Goal: Task Accomplishment & Management: Manage account settings

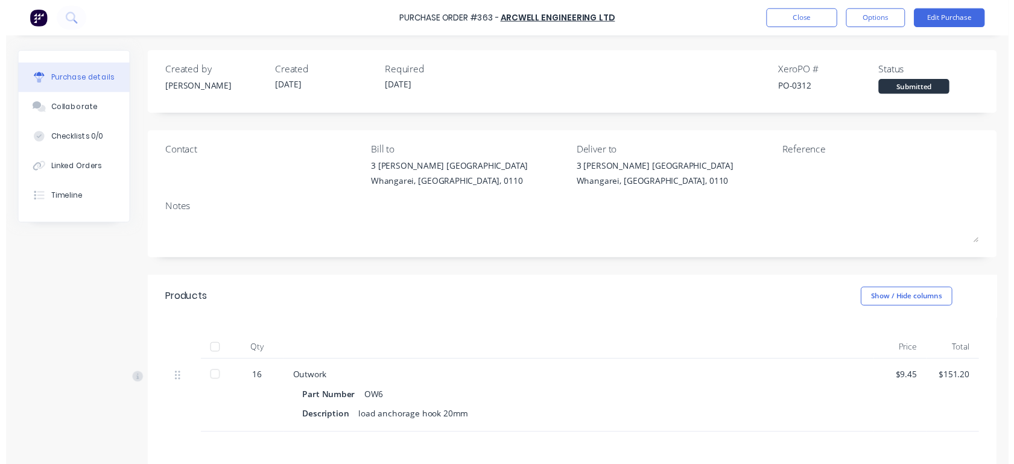
scroll to position [75, 0]
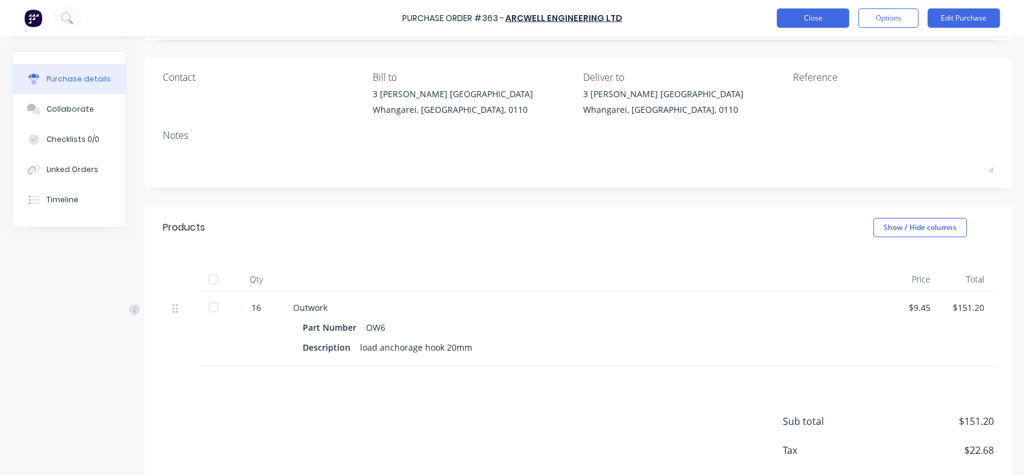
click at [806, 10] on button "Close" at bounding box center [813, 17] width 72 height 19
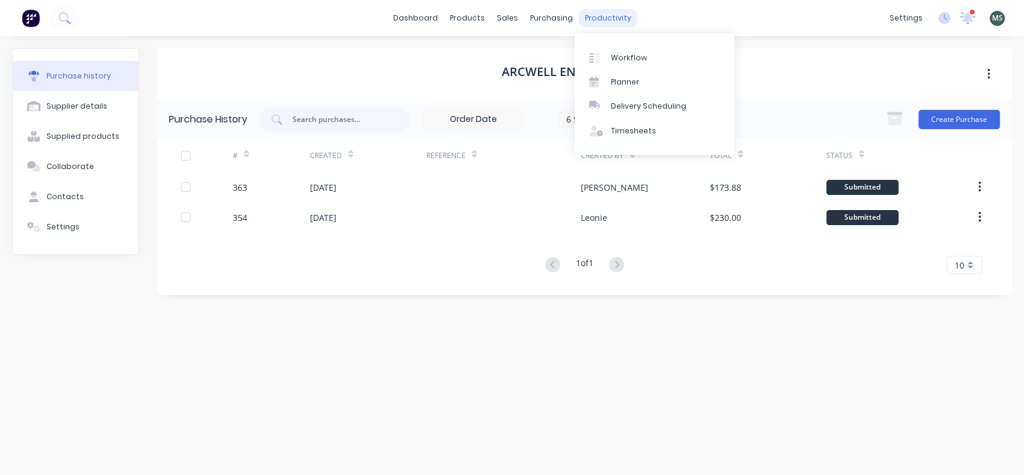
click at [597, 20] on div "productivity" at bounding box center [608, 18] width 59 height 18
click at [627, 55] on div "Workflow" at bounding box center [629, 57] width 36 height 11
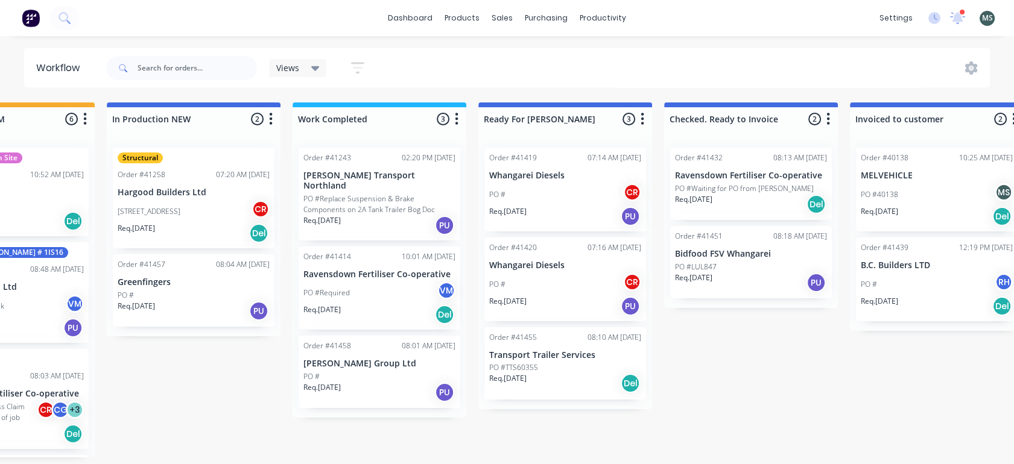
scroll to position [0, 470]
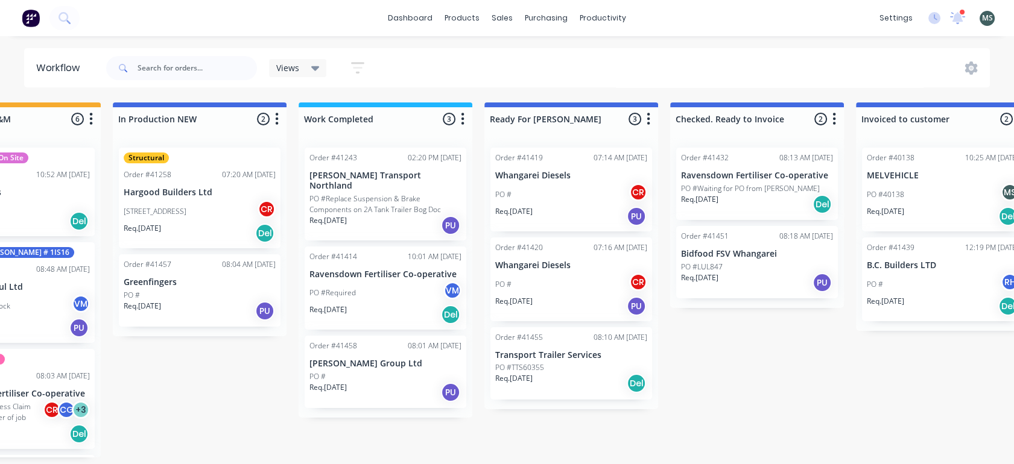
click at [545, 372] on div "PO #TTS60355" at bounding box center [571, 368] width 152 height 11
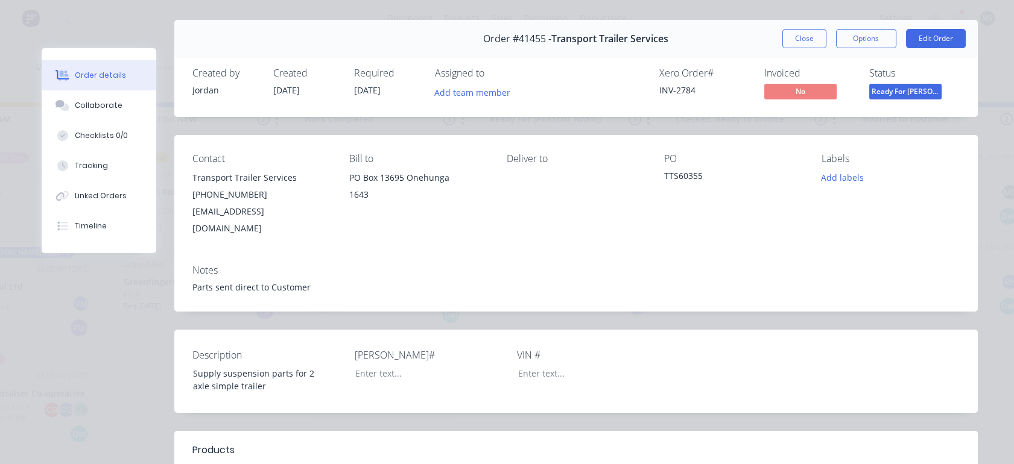
scroll to position [27, 0]
click at [930, 42] on button "Edit Order" at bounding box center [936, 39] width 60 height 19
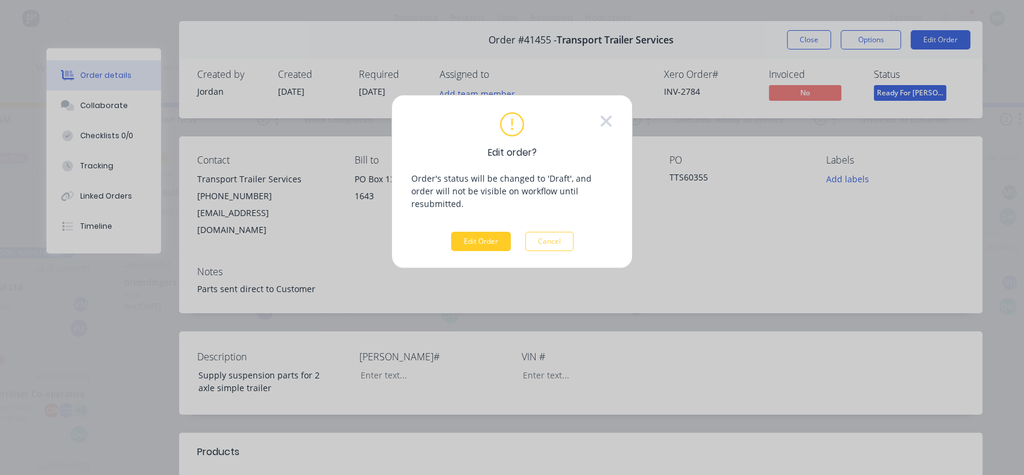
click at [484, 232] on button "Edit Order" at bounding box center [481, 241] width 60 height 19
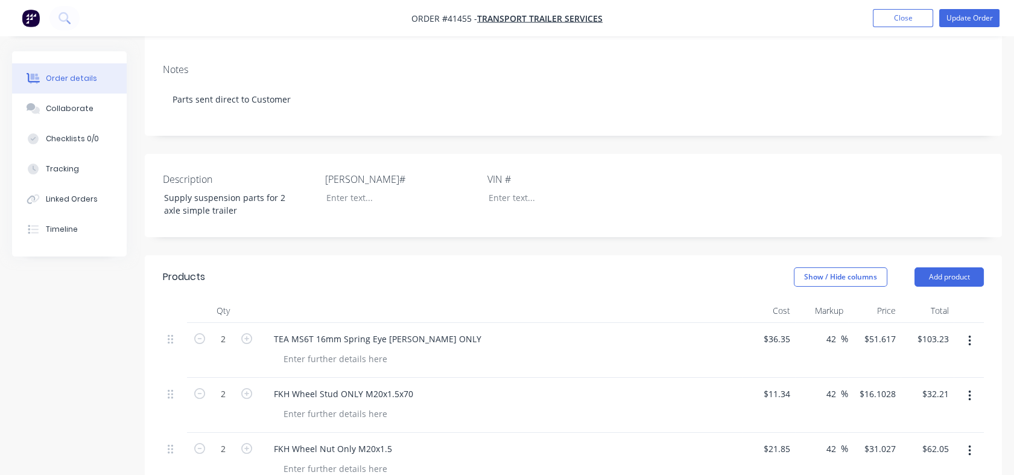
scroll to position [270, 0]
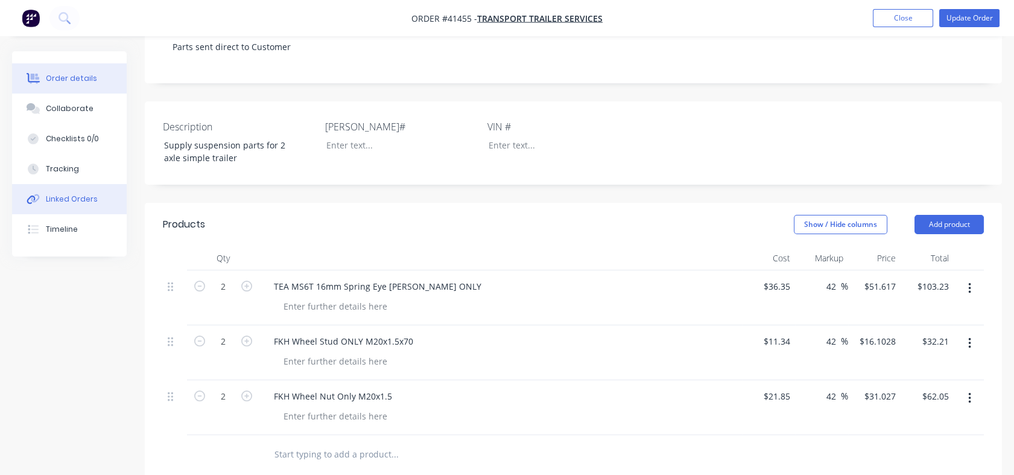
click at [67, 198] on div "Linked Orders" at bounding box center [72, 199] width 52 height 11
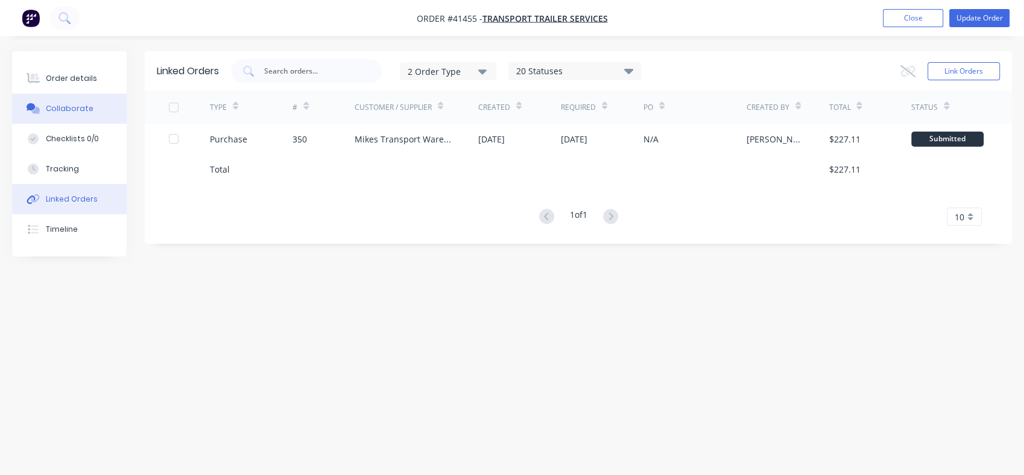
click at [56, 109] on div "Collaborate" at bounding box center [70, 108] width 48 height 11
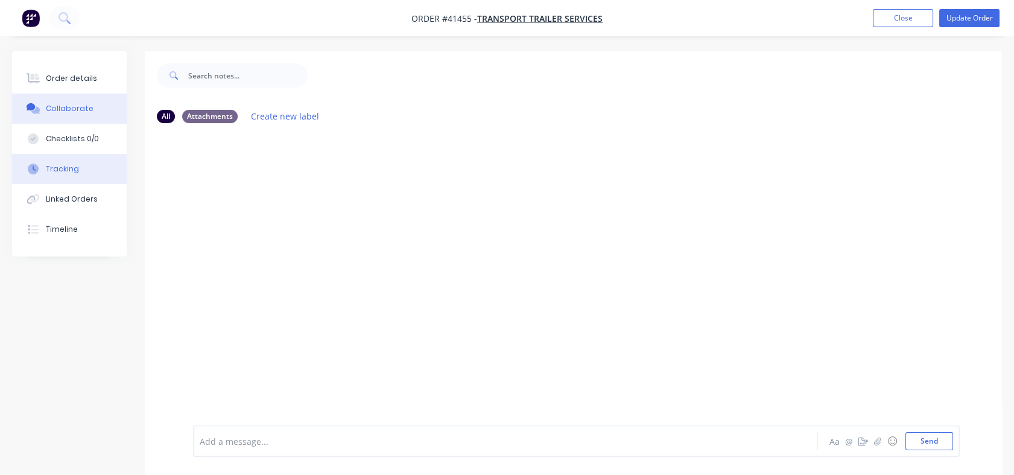
click at [55, 168] on div "Tracking" at bounding box center [62, 168] width 33 height 11
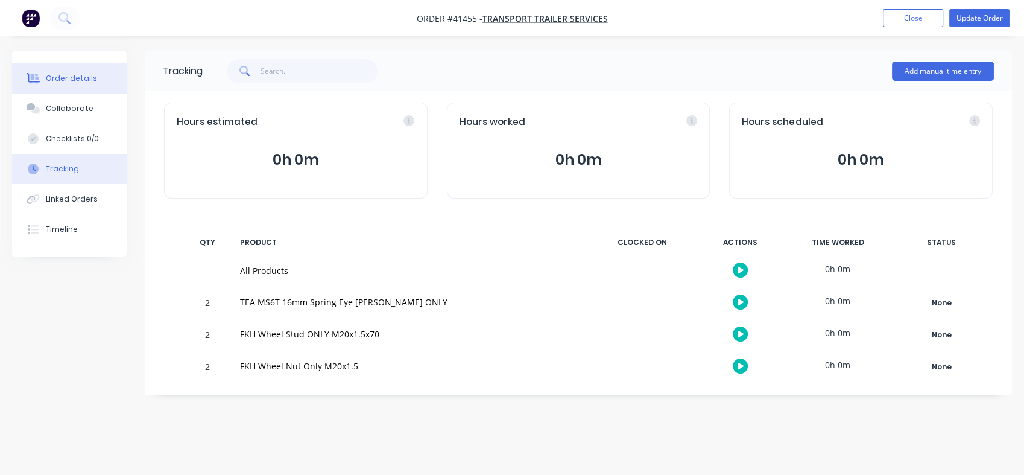
click at [62, 77] on div "Order details" at bounding box center [71, 78] width 51 height 11
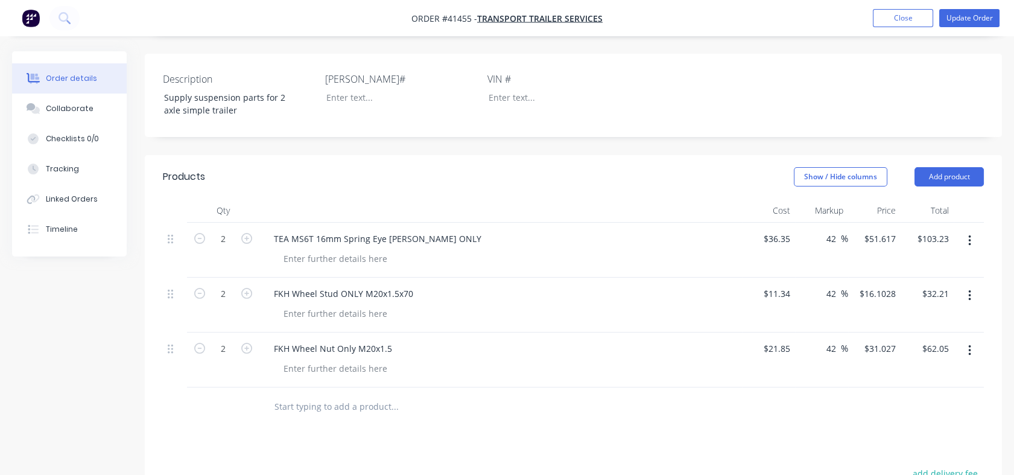
scroll to position [314, 0]
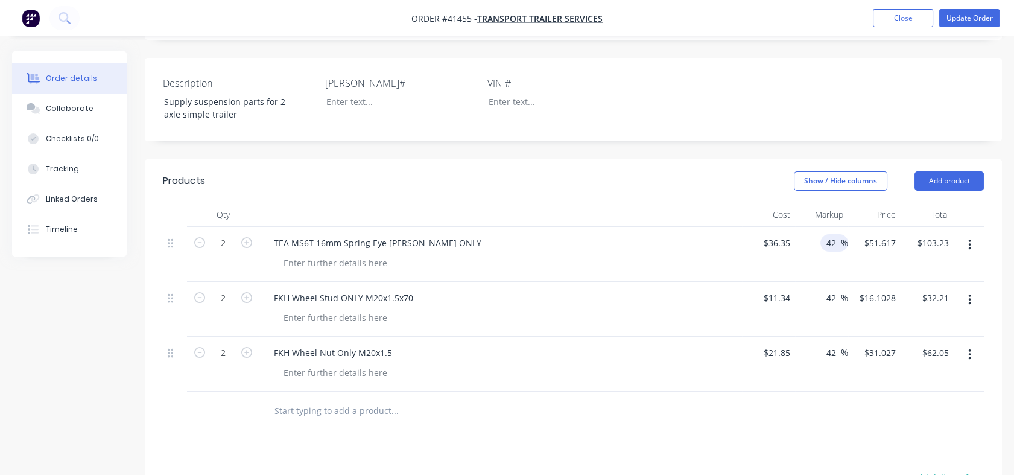
click at [833, 234] on input "42" at bounding box center [833, 242] width 16 height 17
drag, startPoint x: 833, startPoint y: 207, endPoint x: 820, endPoint y: 208, distance: 12.7
click at [820, 234] on div "42 42 %" at bounding box center [834, 242] width 28 height 17
type input "55"
type input "$56.3425"
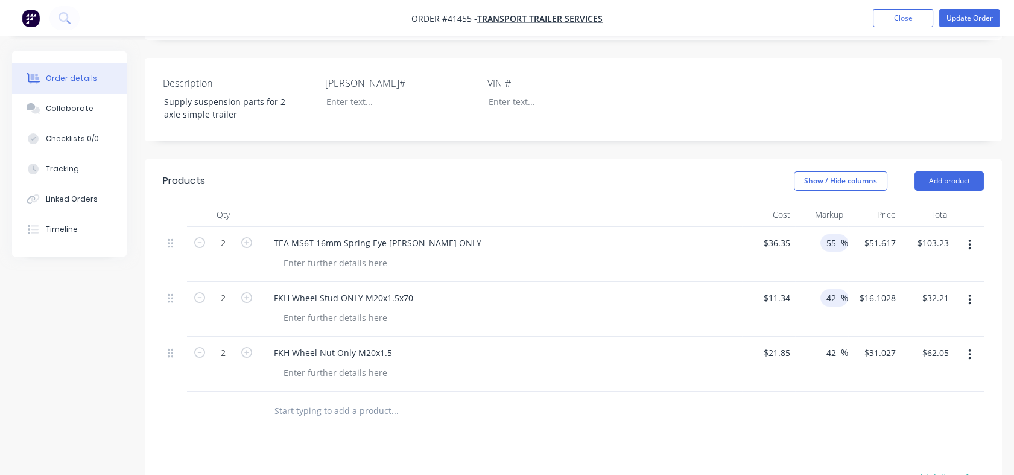
type input "$112.69"
click at [825, 289] on div "42 42" at bounding box center [833, 297] width 16 height 17
drag, startPoint x: 827, startPoint y: 265, endPoint x: 837, endPoint y: 265, distance: 9.7
click at [837, 289] on input "42" at bounding box center [833, 297] width 16 height 17
type input "55"
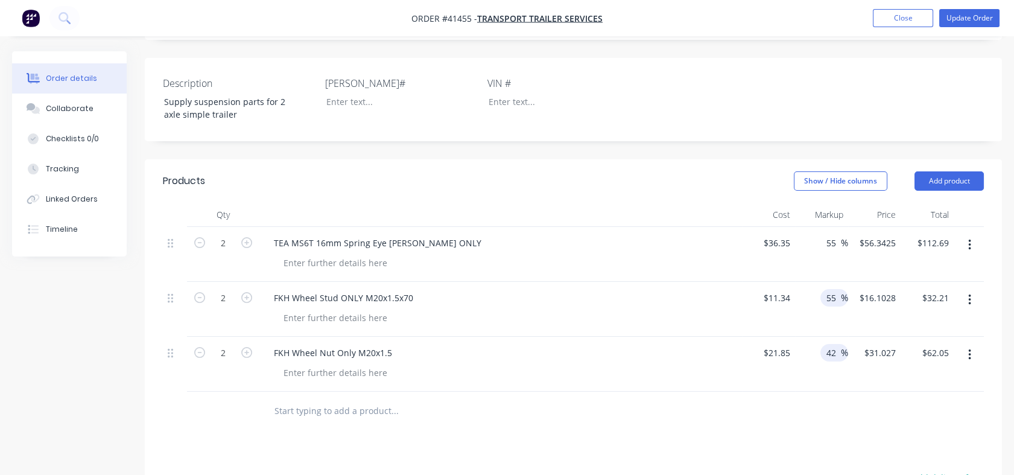
type input "$17.577"
type input "$35.15"
click at [825, 344] on input "42" at bounding box center [833, 352] width 16 height 17
drag, startPoint x: 825, startPoint y: 318, endPoint x: 838, endPoint y: 317, distance: 13.3
click at [838, 344] on input "42" at bounding box center [833, 352] width 16 height 17
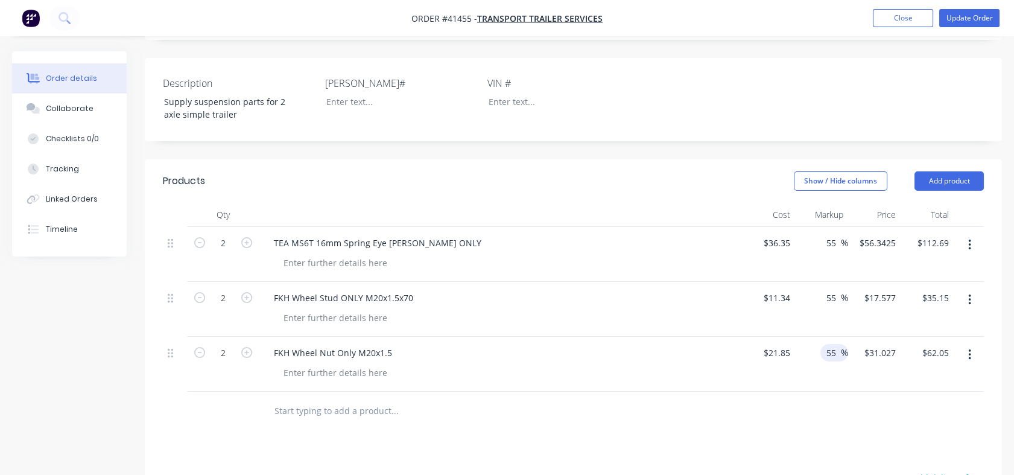
type input "55"
type input "$33.8675"
type input "$67.74"
click at [831, 391] on div at bounding box center [573, 410] width 821 height 39
click at [975, 22] on button "Update Order" at bounding box center [969, 18] width 60 height 18
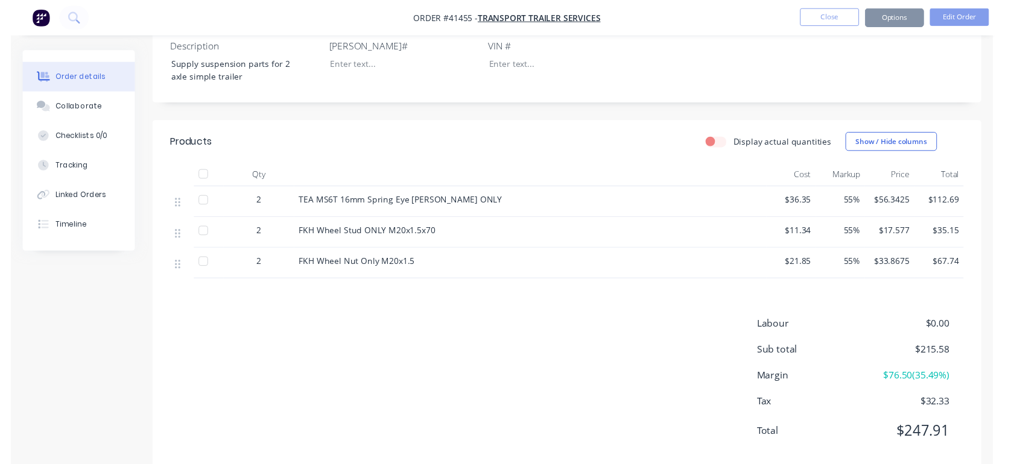
scroll to position [0, 0]
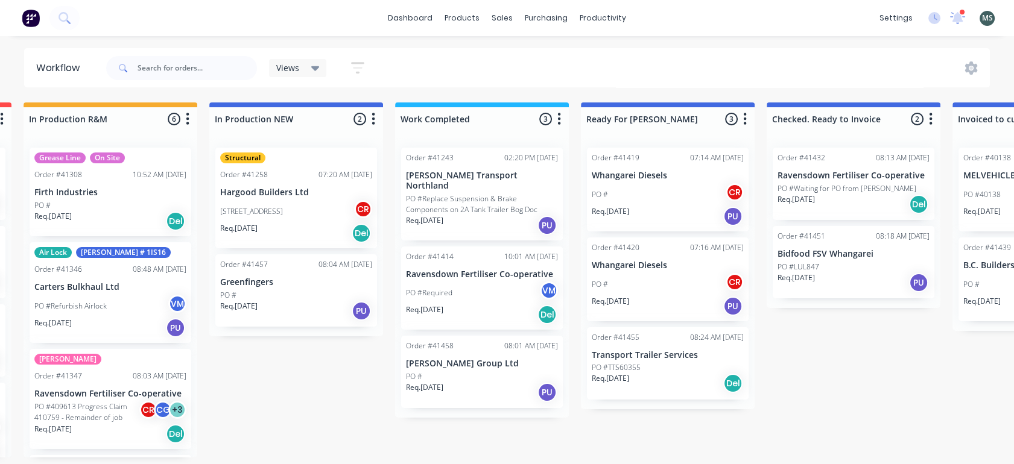
scroll to position [0, 391]
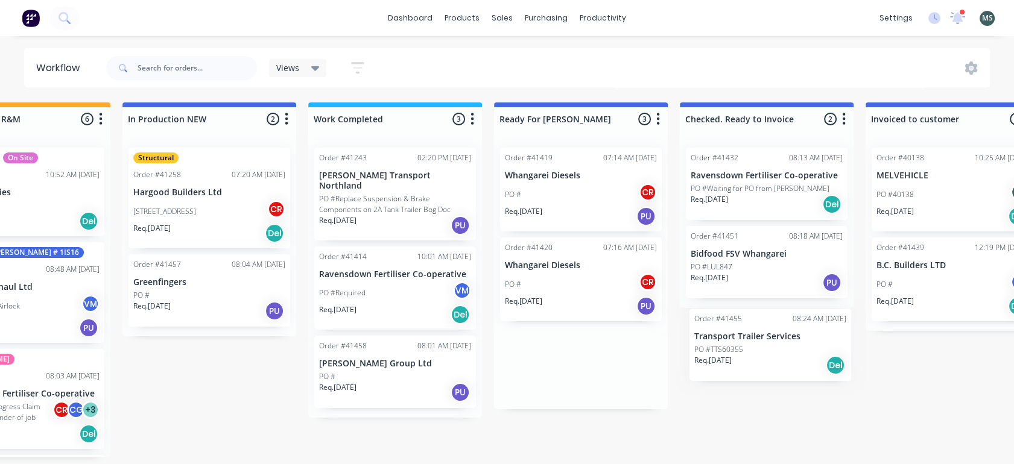
drag, startPoint x: 628, startPoint y: 362, endPoint x: 752, endPoint y: 346, distance: 124.7
click at [752, 346] on div "Submitted 7 Status colour #273444 hex #273444 Save Cancel Summaries Total order…" at bounding box center [536, 280] width 2012 height 355
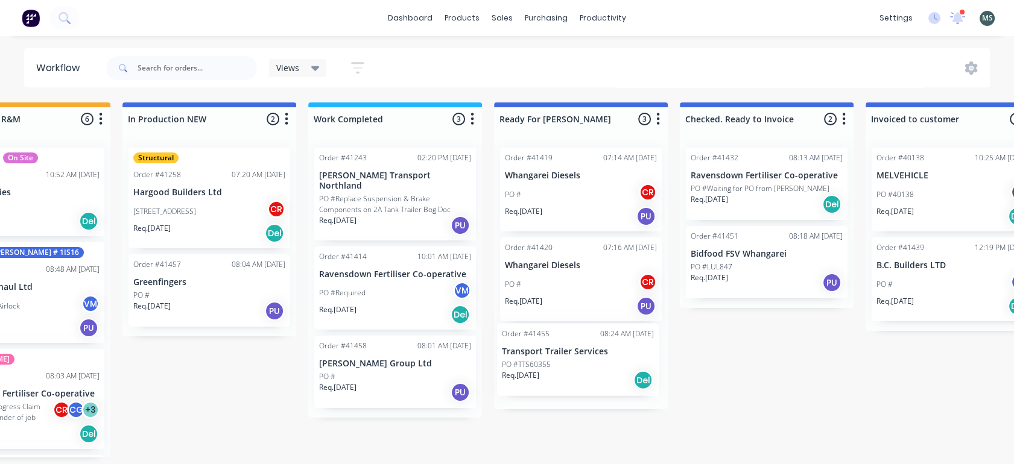
scroll to position [3, 463]
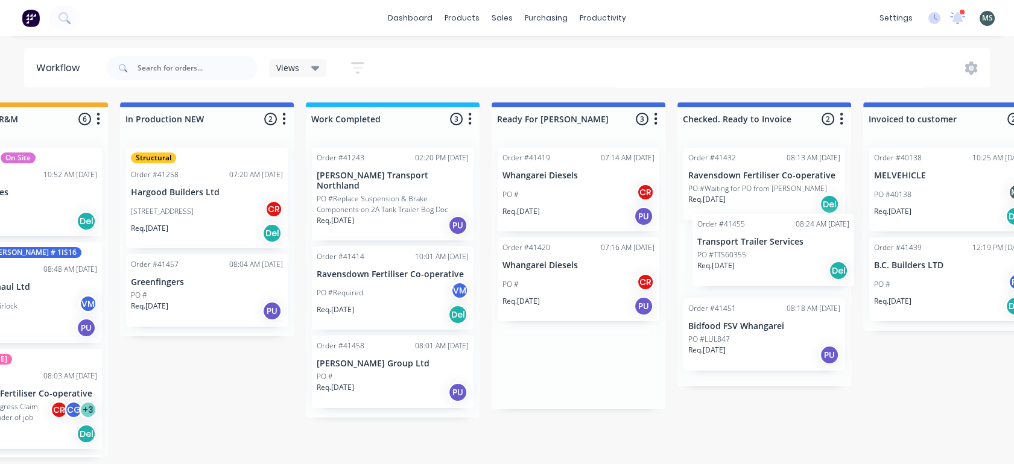
drag, startPoint x: 554, startPoint y: 357, endPoint x: 758, endPoint y: 248, distance: 231.8
click at [758, 248] on div "Submitted 7 Status colour #273444 hex #273444 Save Cancel Summaries Total order…" at bounding box center [534, 280] width 2012 height 355
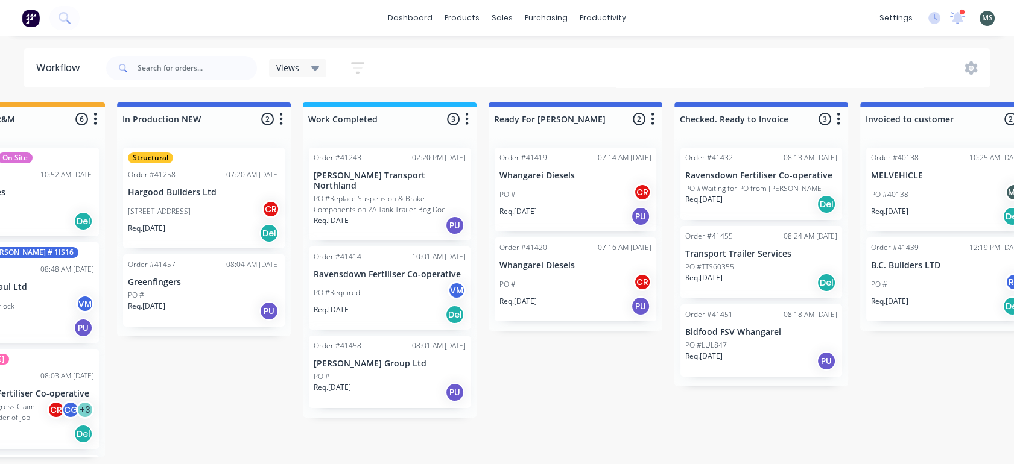
click at [556, 273] on div "PO # CR" at bounding box center [575, 284] width 152 height 23
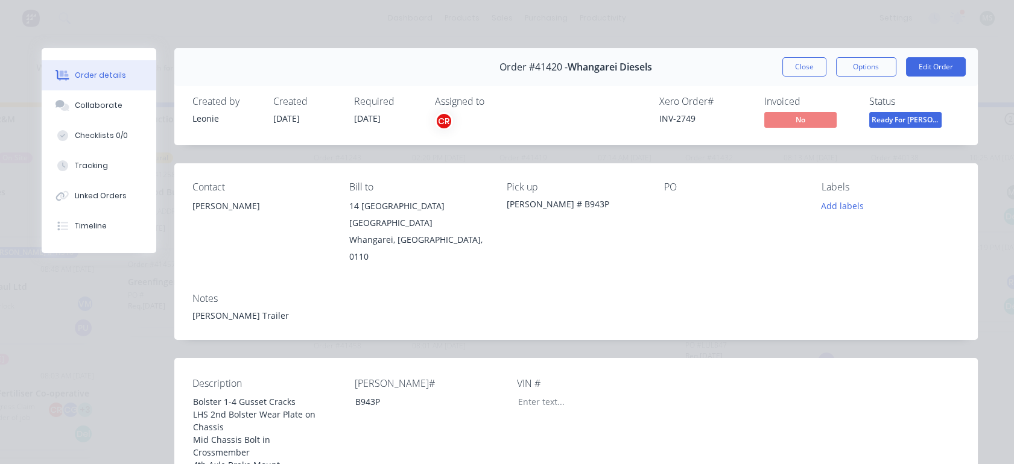
click at [329, 19] on div "Order details Collaborate Checklists 0/0 Tracking Linked Orders Timeline Order …" at bounding box center [507, 232] width 1014 height 464
click at [916, 67] on button "Edit Order" at bounding box center [936, 66] width 60 height 19
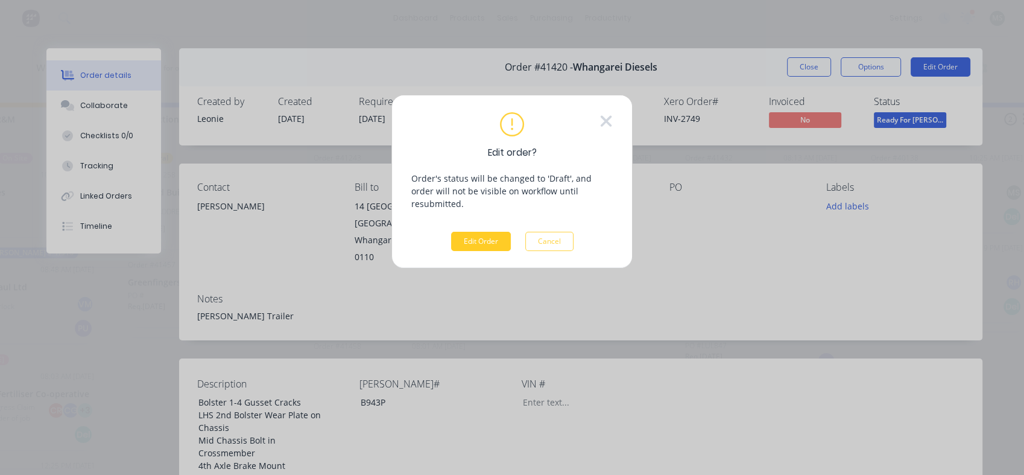
click at [468, 232] on button "Edit Order" at bounding box center [481, 241] width 60 height 19
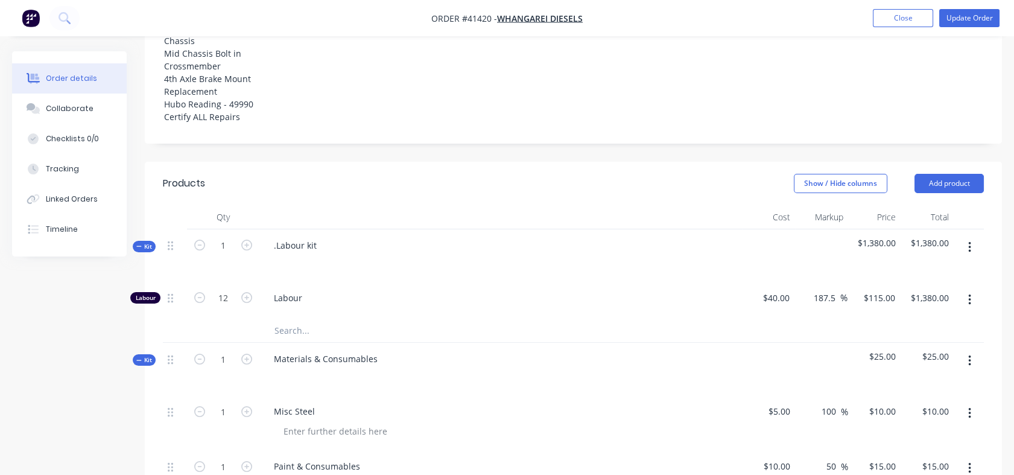
scroll to position [414, 0]
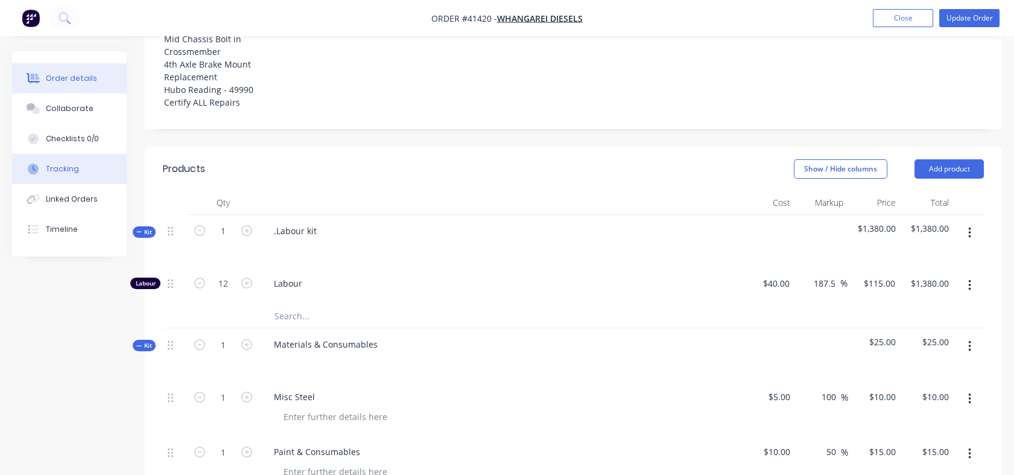
click at [55, 166] on div "Tracking" at bounding box center [62, 168] width 33 height 11
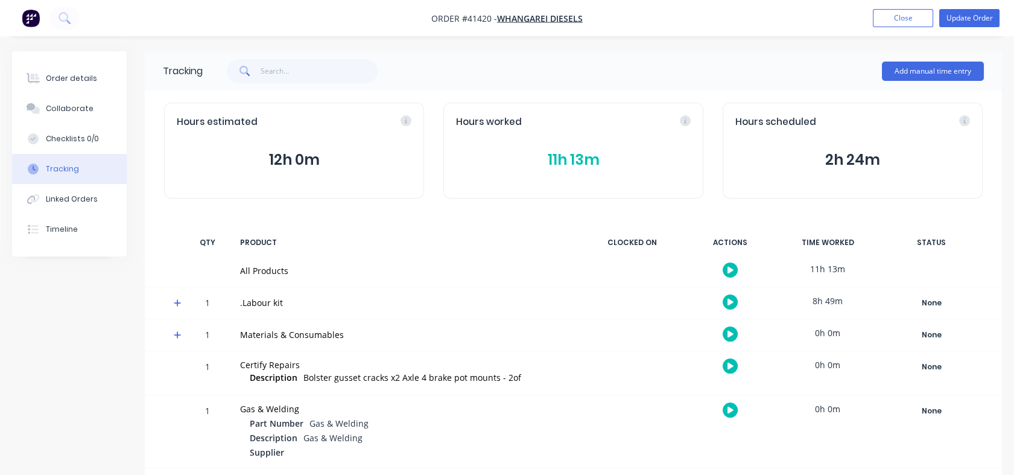
click at [55, 166] on div "Tracking" at bounding box center [62, 168] width 33 height 11
click at [66, 72] on button "Order details" at bounding box center [69, 78] width 115 height 30
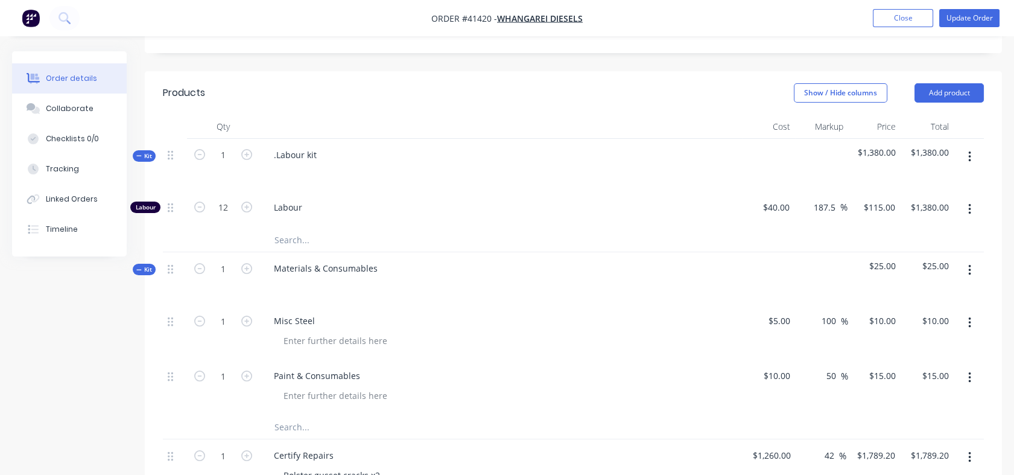
scroll to position [423, 0]
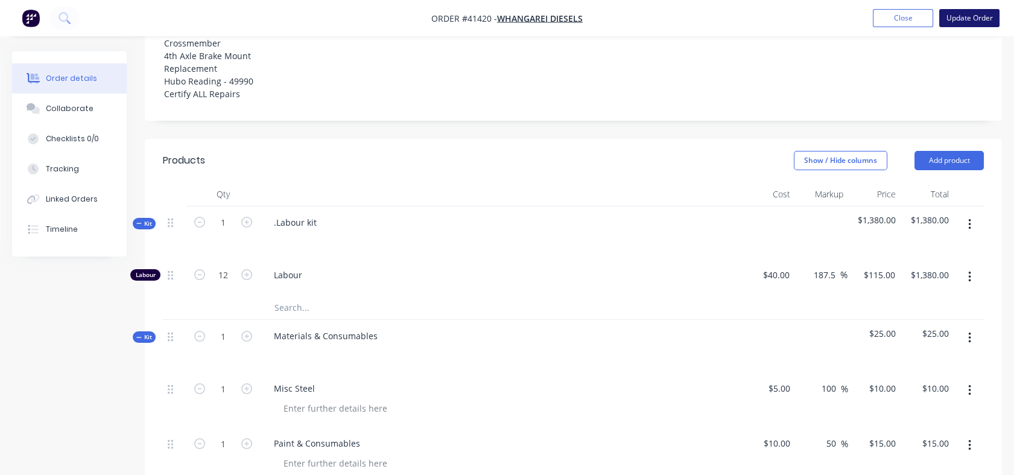
click at [968, 14] on button "Update Order" at bounding box center [969, 18] width 60 height 18
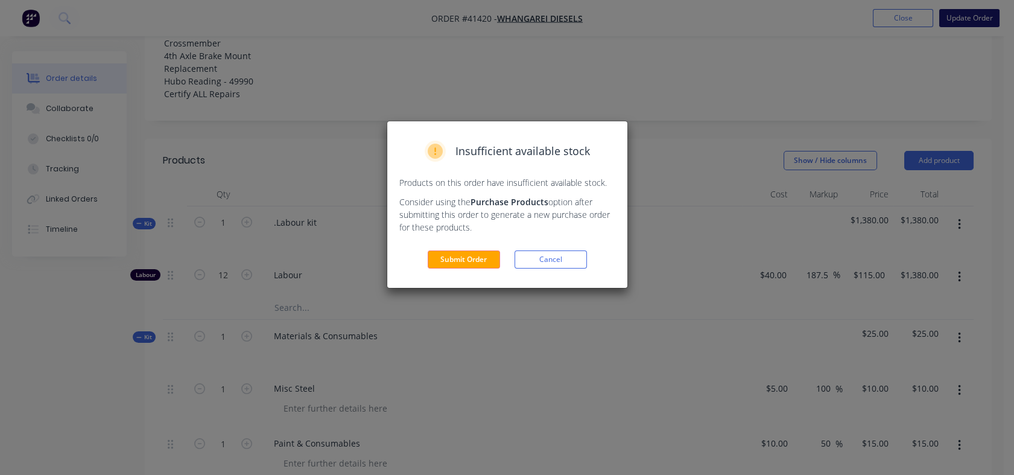
click at [968, 14] on div "Insufficient available stock Products on this order have insufficient available…" at bounding box center [507, 237] width 1014 height 475
click at [481, 261] on button "Submit Order" at bounding box center [464, 259] width 72 height 18
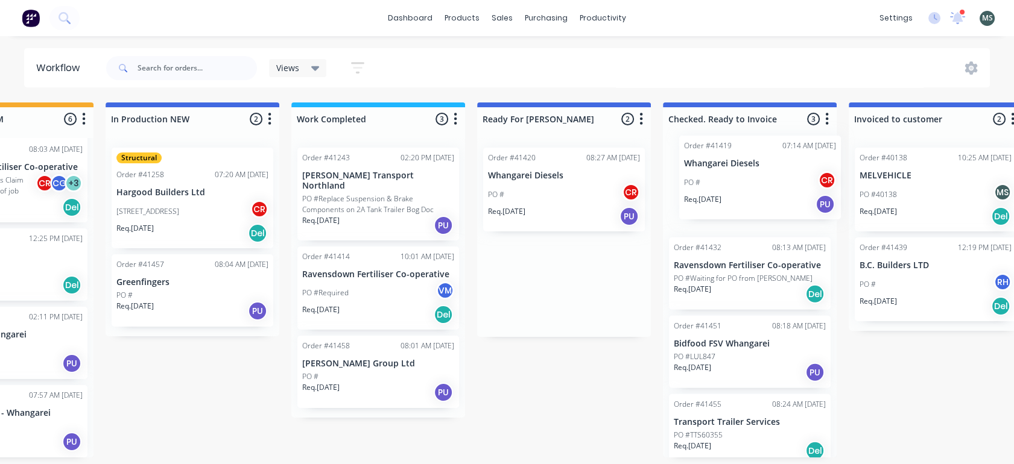
scroll to position [0, 480]
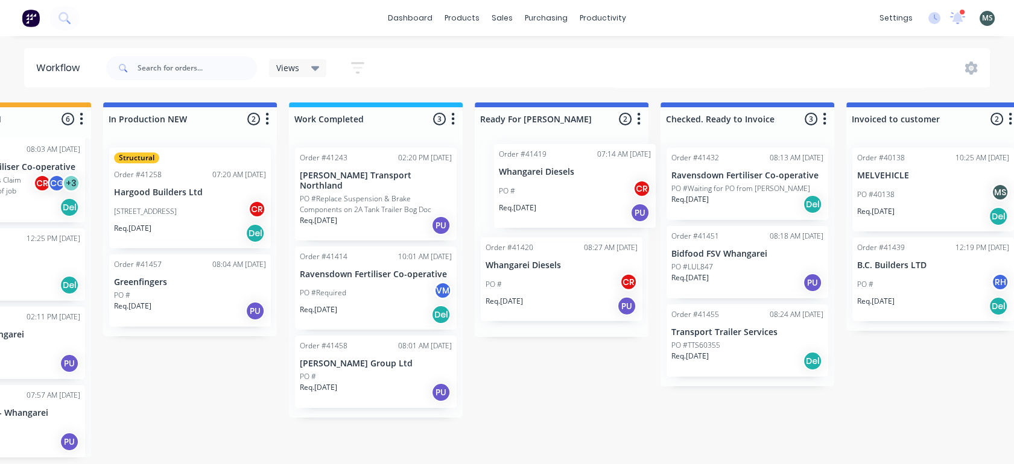
click at [553, 194] on div "Order #41419 07:14 AM [DATE] Whangarei Diesels PO # CR Req. [DATE] PU Order #41…" at bounding box center [562, 237] width 174 height 199
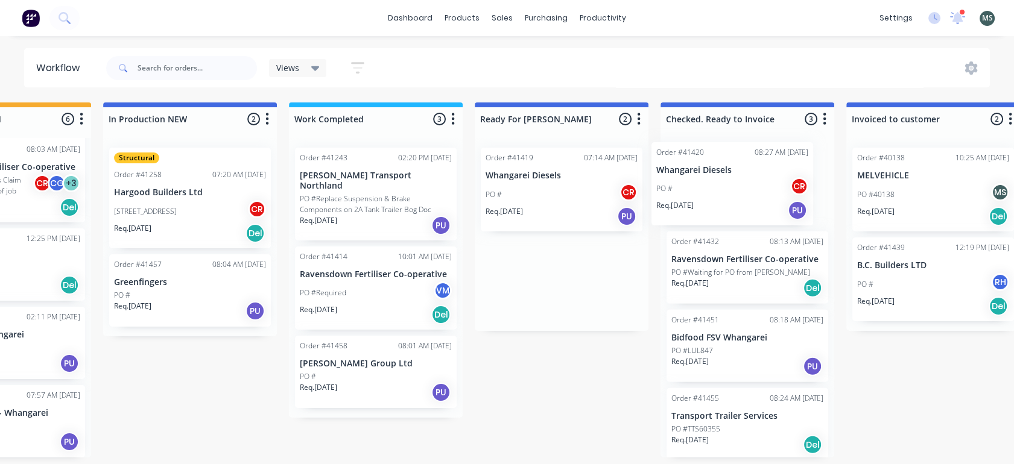
drag, startPoint x: 557, startPoint y: 294, endPoint x: 743, endPoint y: 194, distance: 211.9
click at [743, 194] on div "Submitted 6 Status colour #273444 hex #273444 Save Cancel Summaries Total order…" at bounding box center [517, 280] width 2012 height 355
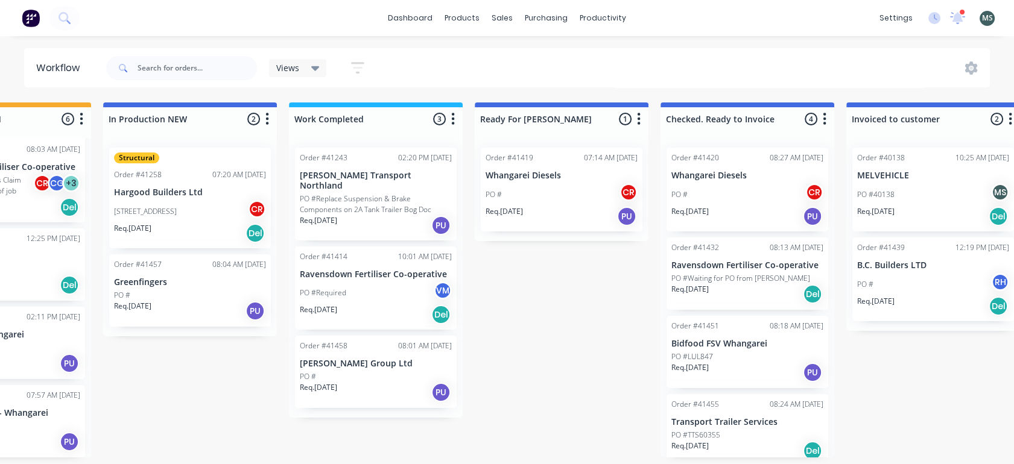
click at [556, 198] on div "PO # CR" at bounding box center [562, 194] width 152 height 23
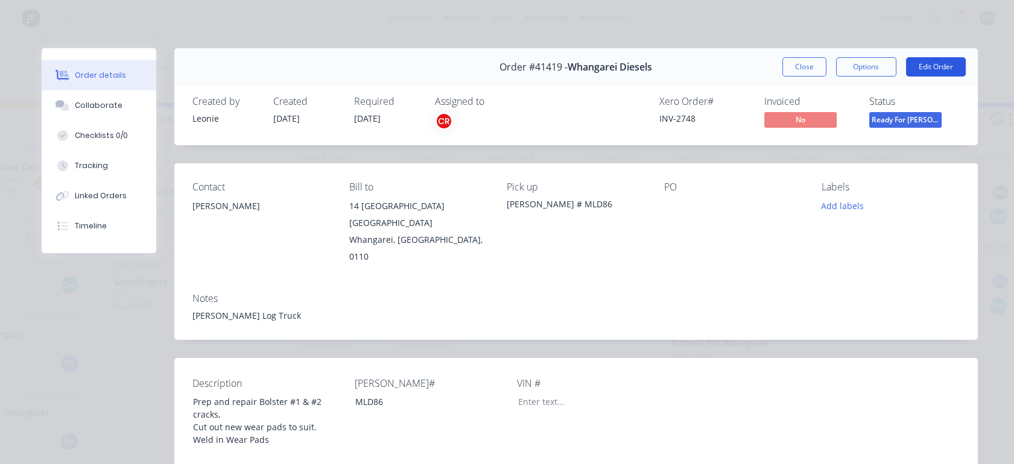
click at [930, 68] on button "Edit Order" at bounding box center [936, 66] width 60 height 19
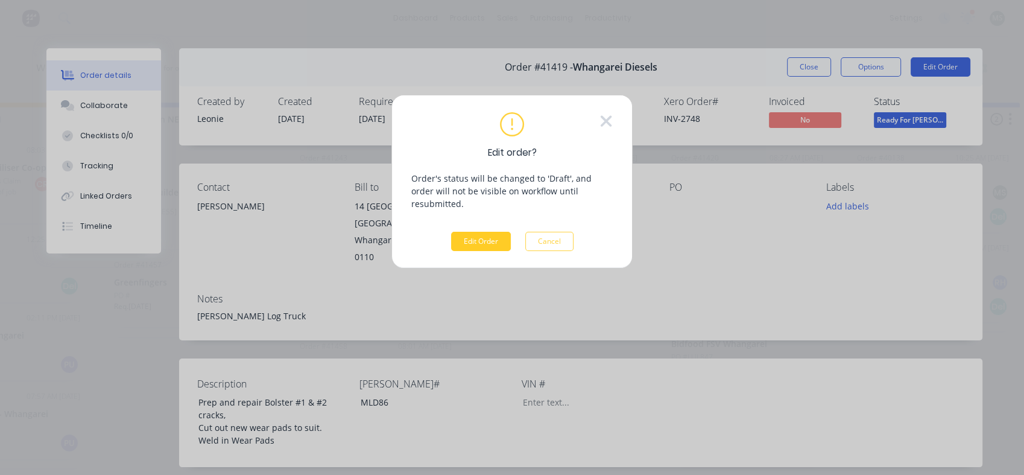
click at [478, 233] on button "Edit Order" at bounding box center [481, 241] width 60 height 19
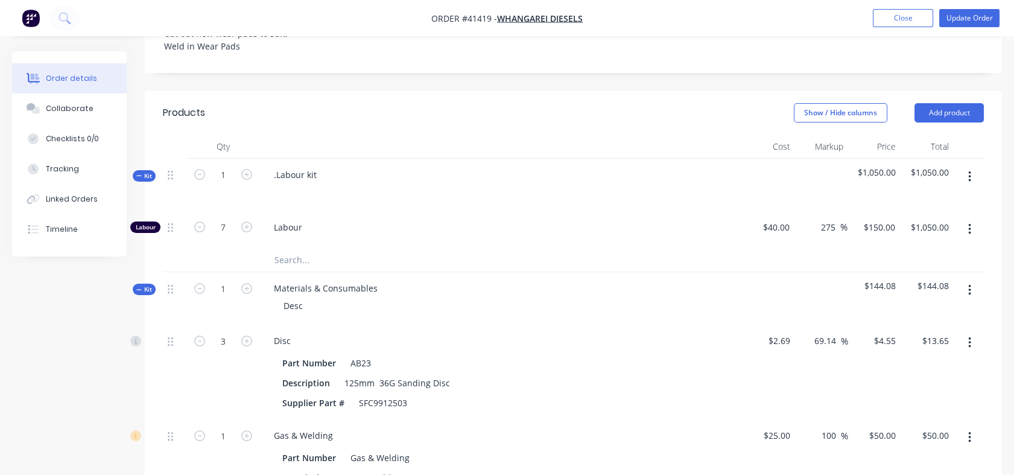
scroll to position [415, 0]
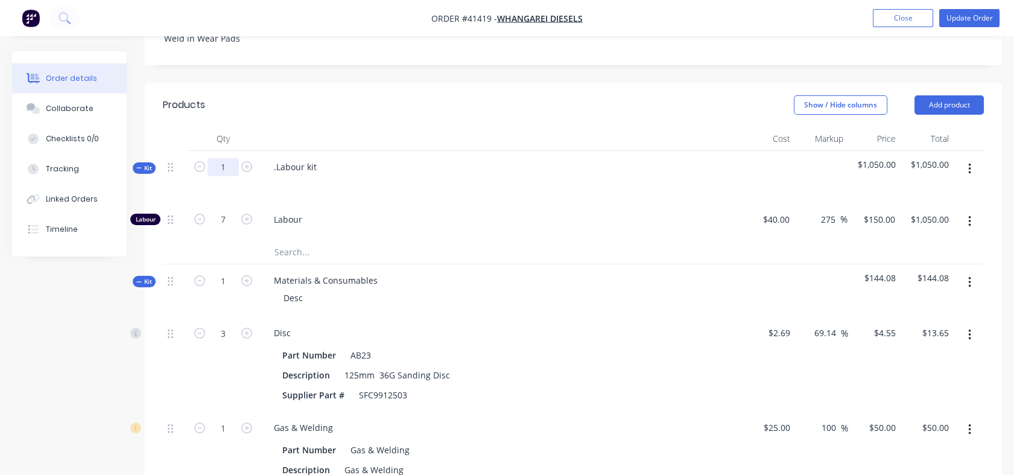
click at [227, 176] on input "1" at bounding box center [222, 167] width 31 height 18
click at [222, 176] on input "7" at bounding box center [222, 167] width 31 height 18
type input "7"
click at [478, 264] on input "text" at bounding box center [394, 251] width 241 height 24
type input "49"
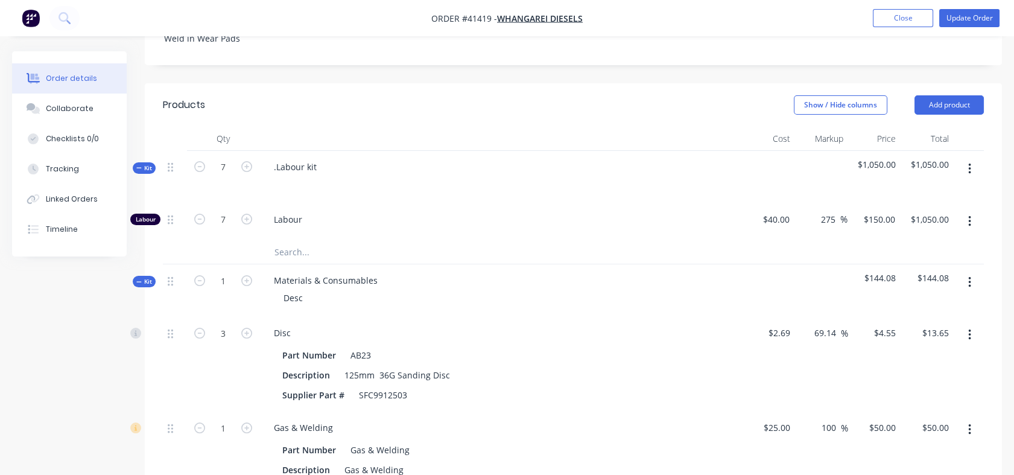
type input "$7,350.00"
click at [230, 229] on input "49" at bounding box center [222, 220] width 31 height 18
type input "7"
click at [396, 226] on span "Labour" at bounding box center [505, 219] width 463 height 13
type input "$1,050.00"
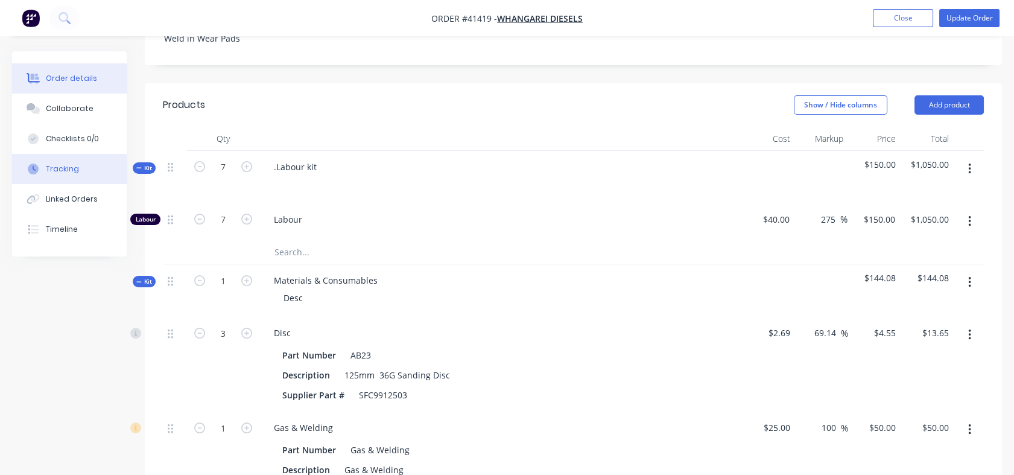
click at [54, 171] on div "Tracking" at bounding box center [62, 168] width 33 height 11
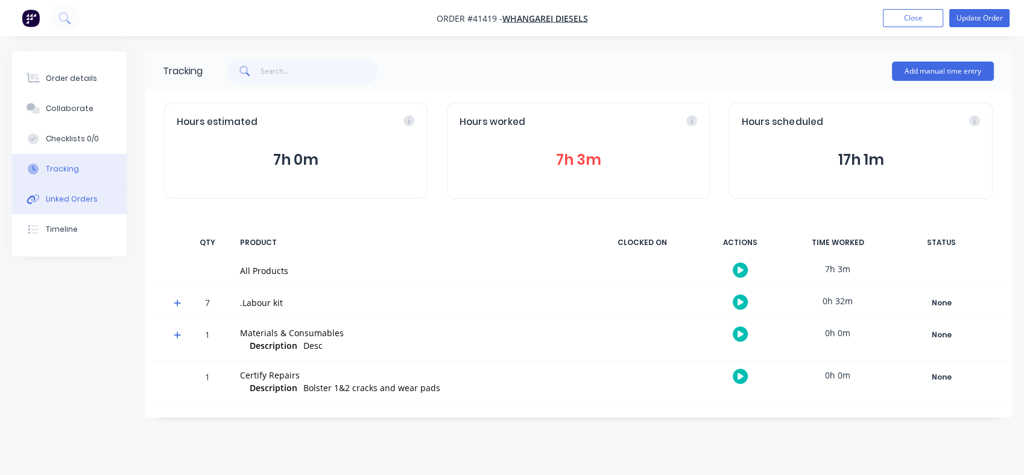
click at [62, 196] on div "Linked Orders" at bounding box center [72, 199] width 52 height 11
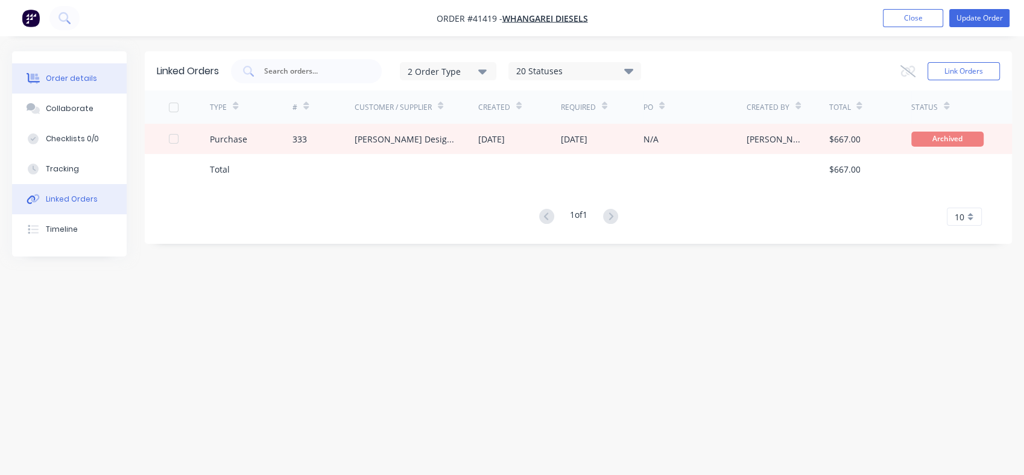
click at [64, 79] on div "Order details" at bounding box center [71, 78] width 51 height 11
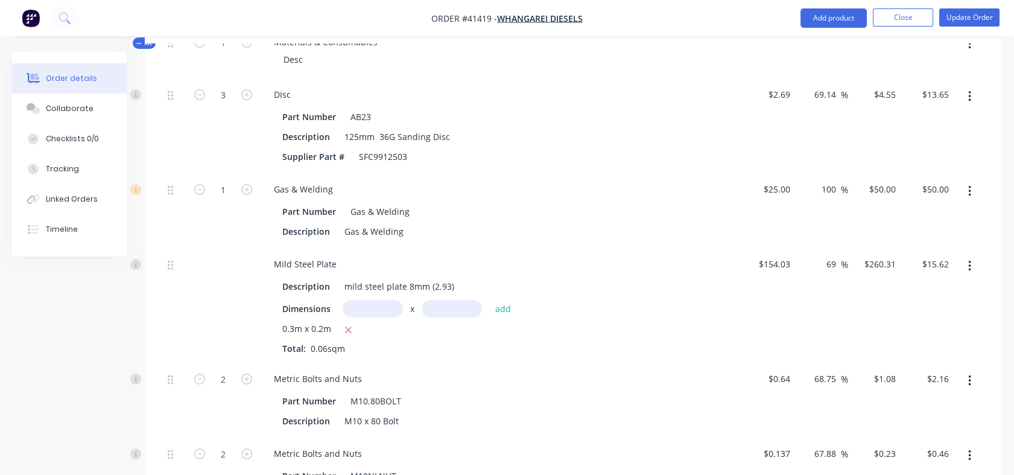
scroll to position [701, 0]
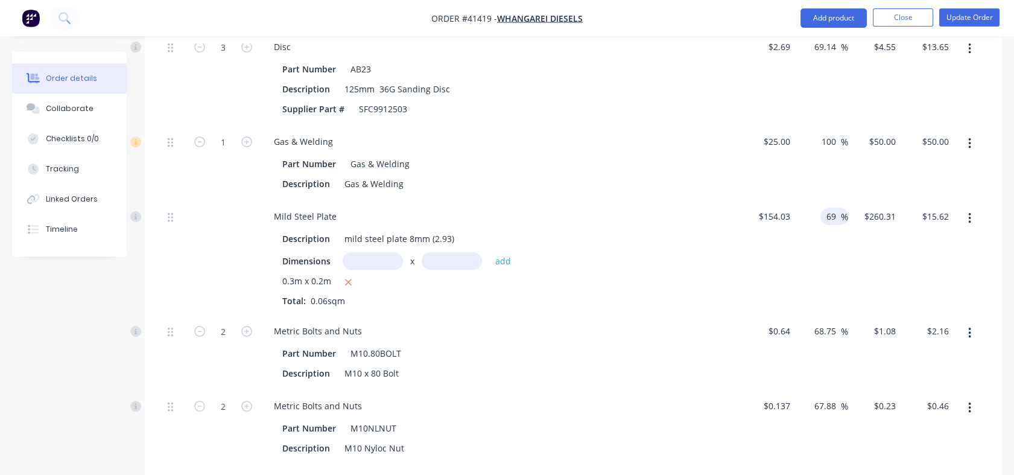
click at [826, 225] on input "69" at bounding box center [833, 215] width 16 height 17
click at [828, 225] on input "69" at bounding box center [833, 215] width 16 height 17
type input "100"
click at [808, 315] on div "100 100 %" at bounding box center [821, 257] width 53 height 115
type input "$308.06"
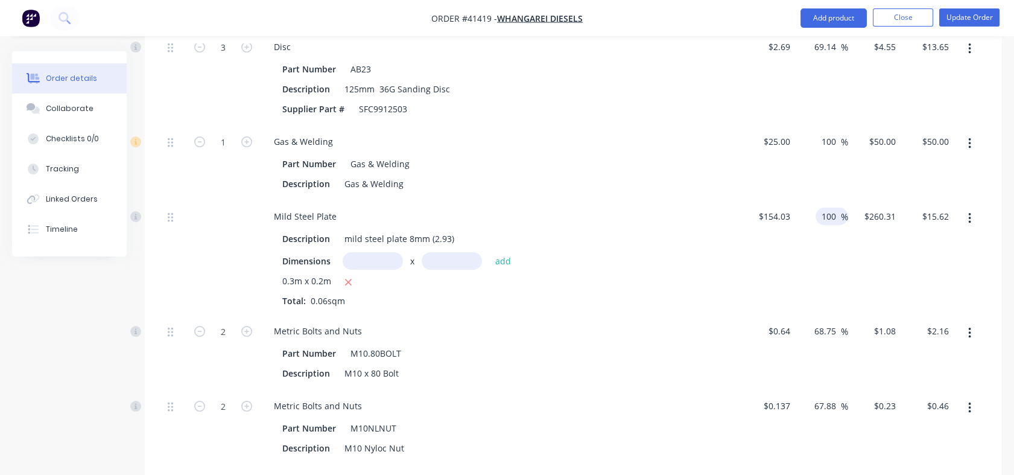
type input "$18.48"
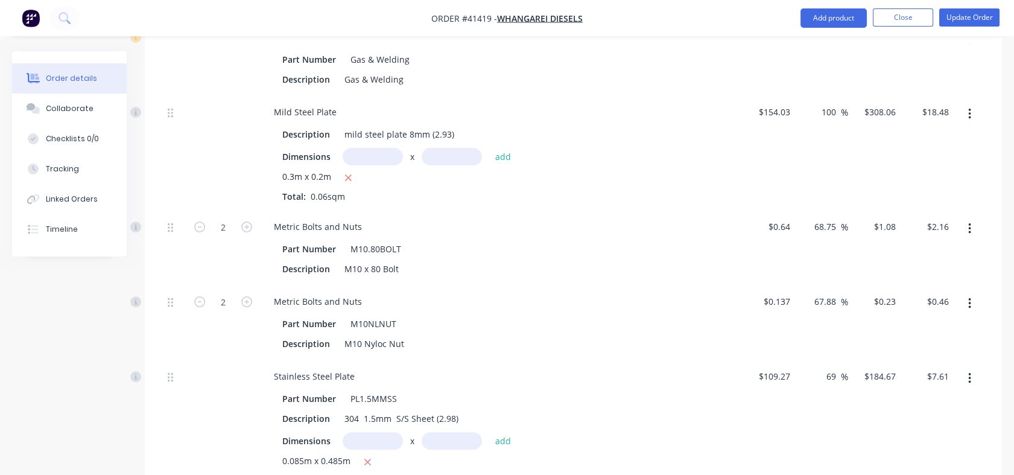
scroll to position [865, 0]
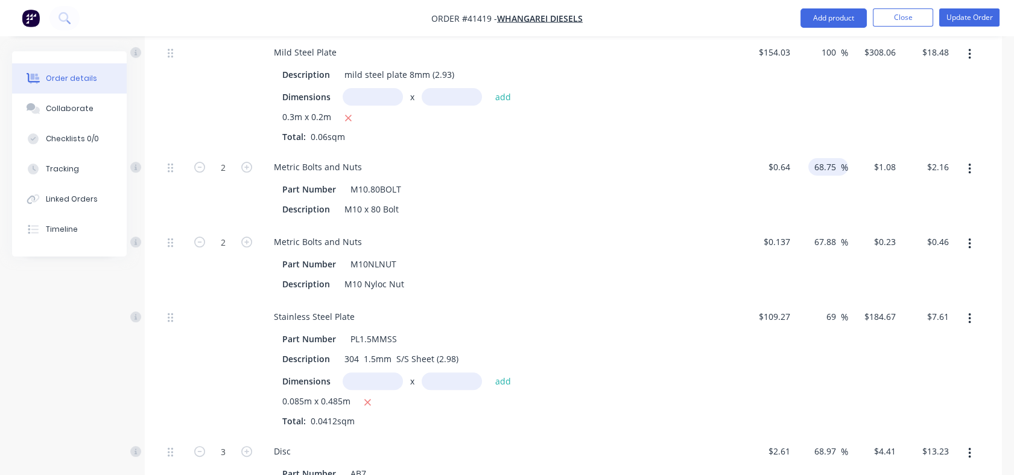
drag, startPoint x: 813, startPoint y: 212, endPoint x: 838, endPoint y: 212, distance: 25.9
click at [838, 176] on input "68.75" at bounding box center [827, 166] width 28 height 17
type input "100"
click at [811, 250] on div "67.88 67.88 %" at bounding box center [828, 241] width 40 height 17
type input "$1.28"
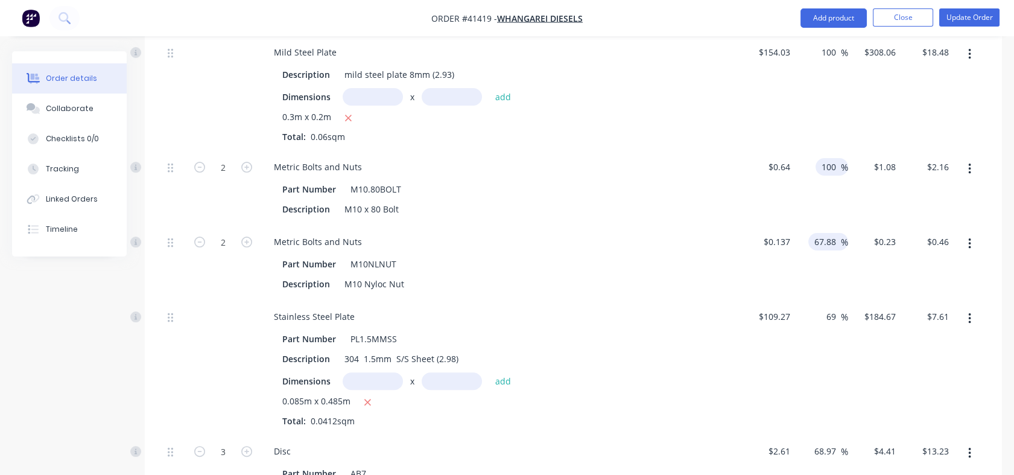
type input "$2.56"
drag, startPoint x: 812, startPoint y: 287, endPoint x: 834, endPoint y: 290, distance: 21.9
click at [834, 250] on input "67.88" at bounding box center [827, 241] width 28 height 17
type input "100"
click at [826, 300] on div "100 100 %" at bounding box center [821, 263] width 53 height 75
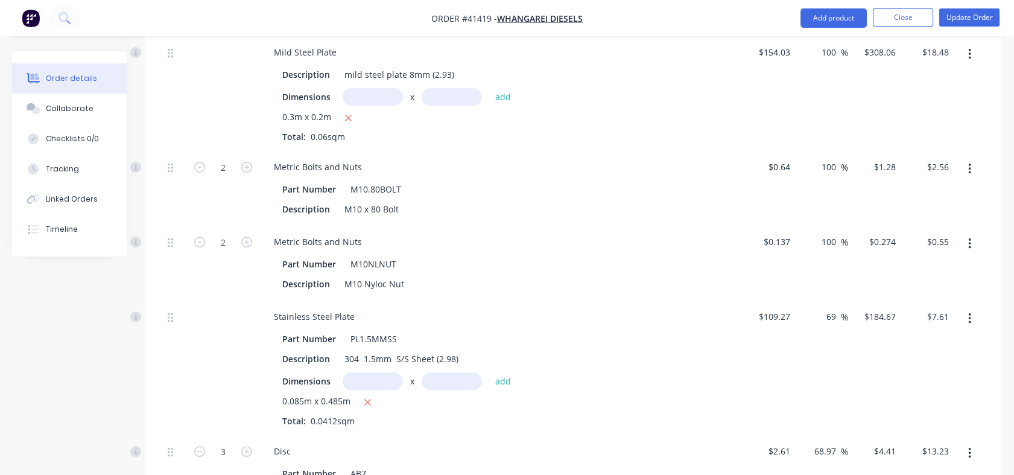
type input "$0.274"
type input "$0.55"
click at [825, 325] on div "69 69" at bounding box center [833, 316] width 16 height 17
drag, startPoint x: 825, startPoint y: 358, endPoint x: 834, endPoint y: 361, distance: 9.4
click at [834, 325] on input "69" at bounding box center [833, 316] width 16 height 17
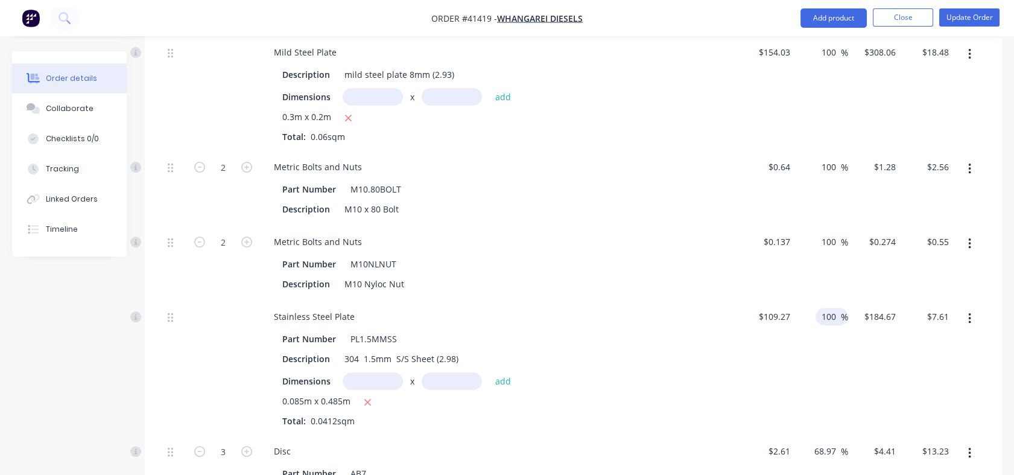
type input "100"
click at [826, 391] on div "100 100 %" at bounding box center [821, 367] width 53 height 135
type input "$218.54"
type input "$9.00"
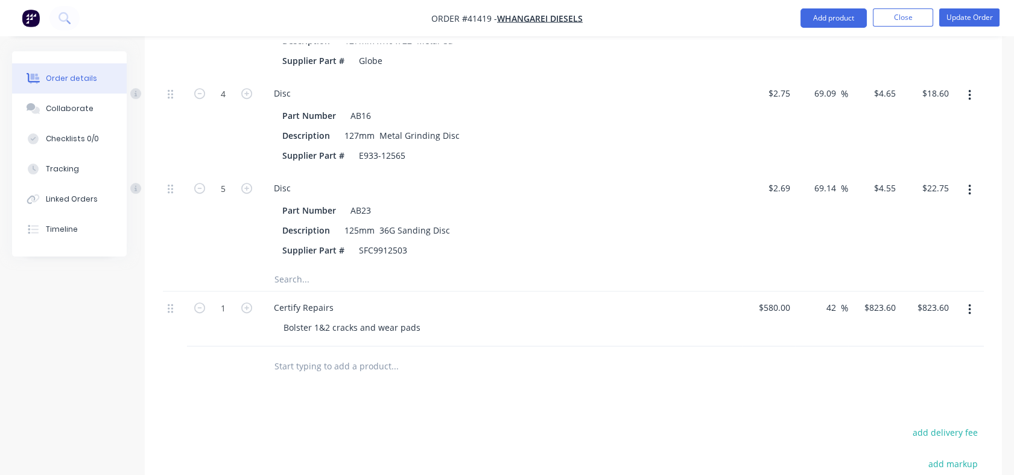
scroll to position [1308, 0]
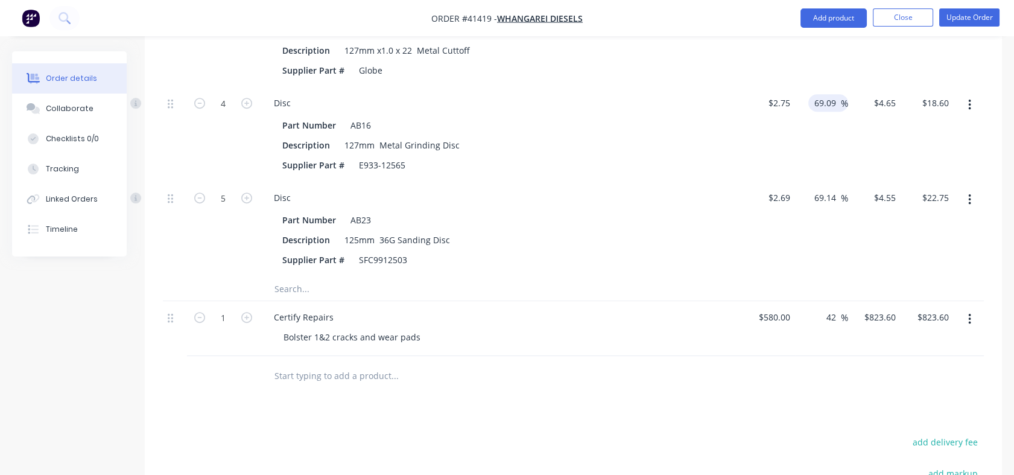
drag, startPoint x: 814, startPoint y: 142, endPoint x: 840, endPoint y: 142, distance: 25.9
click at [840, 112] on div "69.09 69.09" at bounding box center [827, 102] width 28 height 17
type input "100"
click at [814, 206] on input "69.14" at bounding box center [827, 197] width 28 height 17
type input "$5.50"
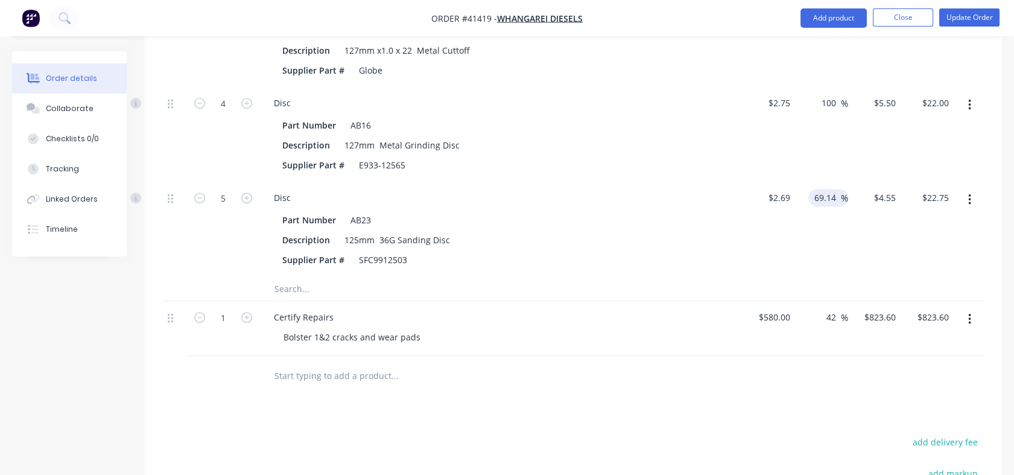
type input "$22.00"
click at [819, 206] on input "69.14" at bounding box center [827, 197] width 28 height 17
type input "100"
click at [819, 258] on div "100 100 %" at bounding box center [821, 229] width 53 height 95
type input "$5.38"
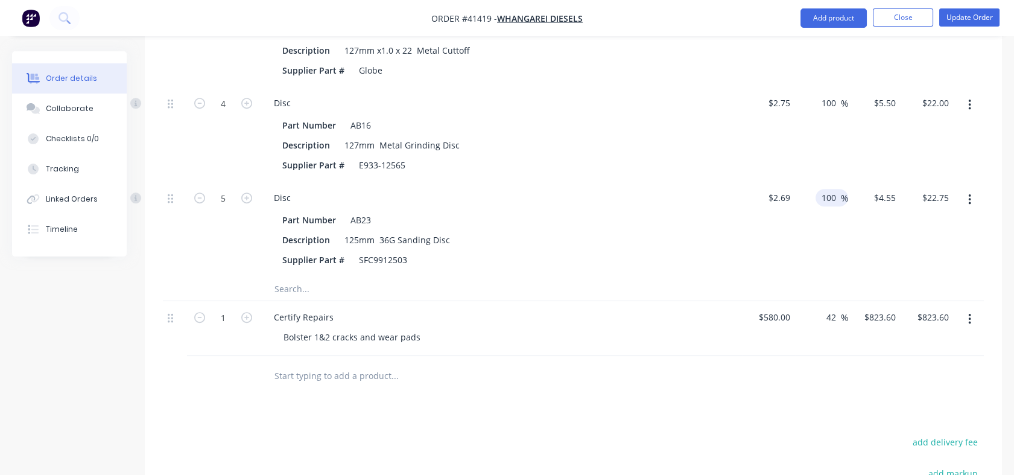
type input "$26.90"
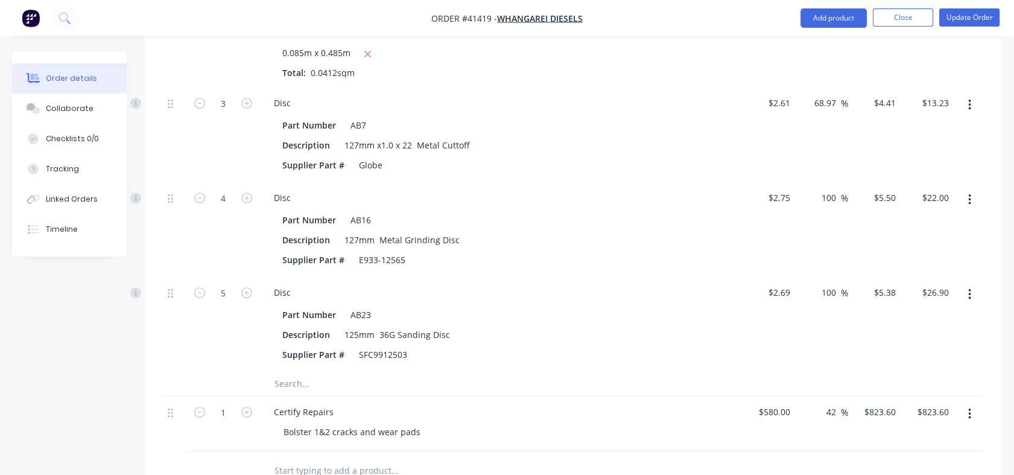
scroll to position [1211, 0]
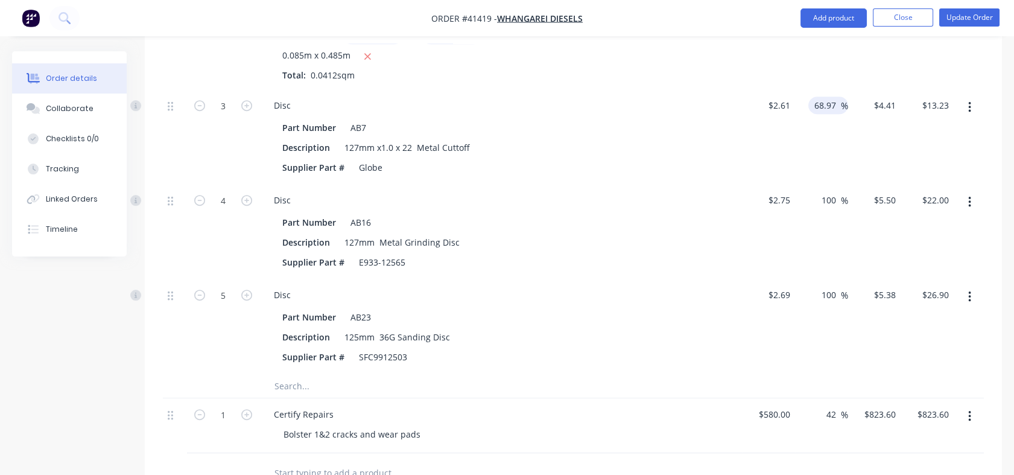
drag, startPoint x: 813, startPoint y: 154, endPoint x: 835, endPoint y: 155, distance: 22.4
click at [835, 114] on input "68.97" at bounding box center [827, 105] width 28 height 17
type input "100"
click at [826, 180] on div "100 100 %" at bounding box center [821, 136] width 53 height 95
type input "$5.22"
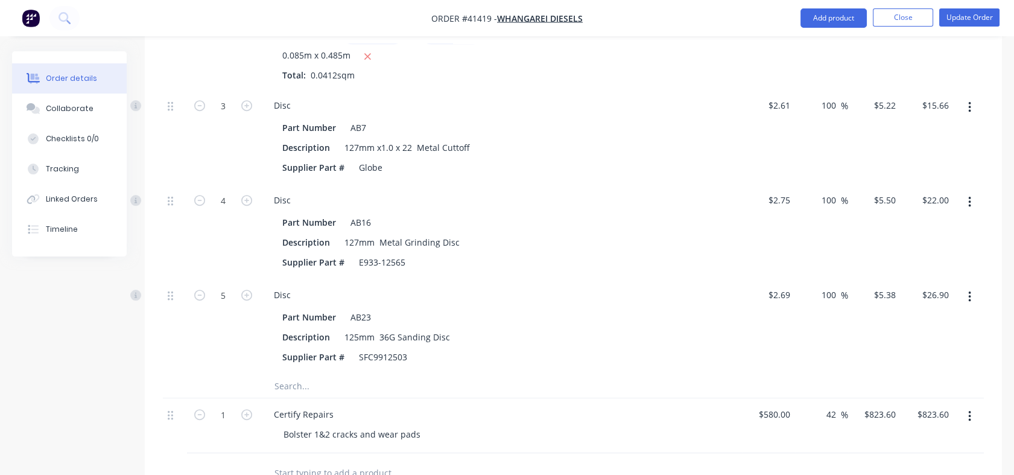
type input "$15.66"
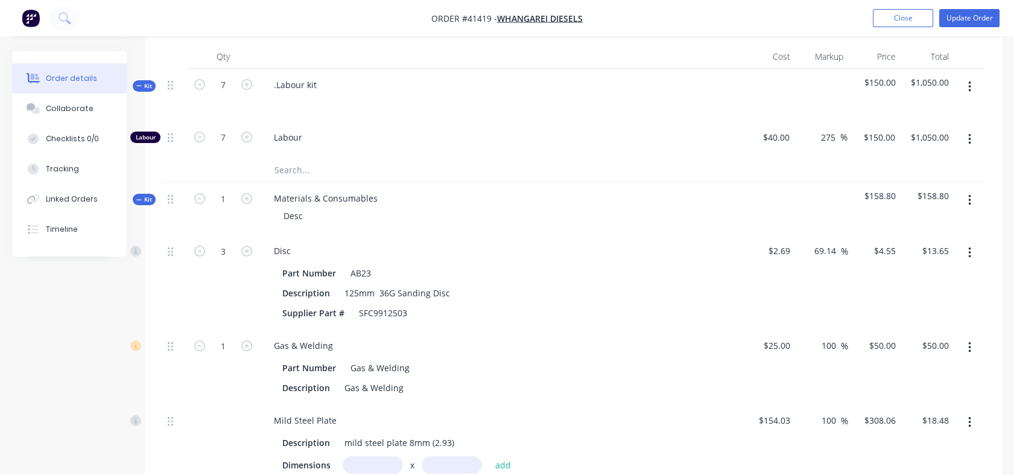
scroll to position [487, 0]
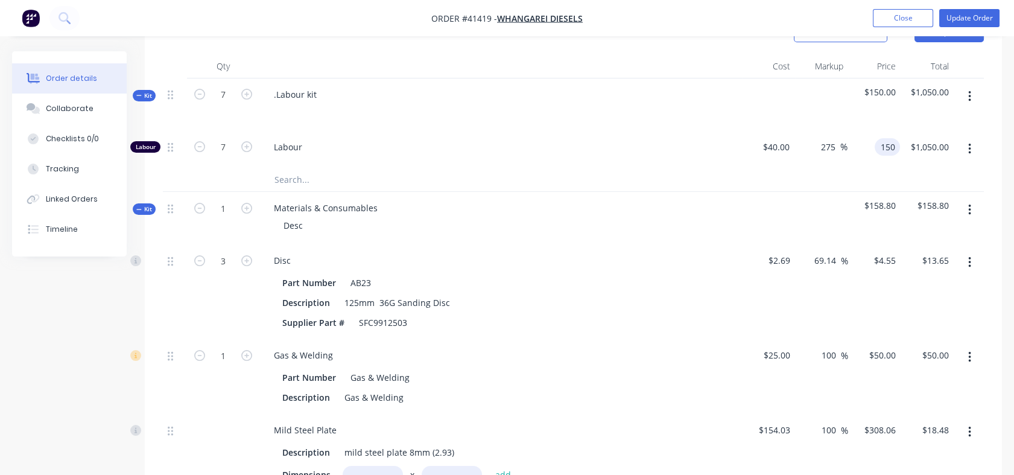
click at [869, 168] on div "150 150" at bounding box center [873, 149] width 52 height 37
type input "115"
click at [828, 192] on div at bounding box center [573, 179] width 821 height 25
type input "187.5"
type input "$115.00"
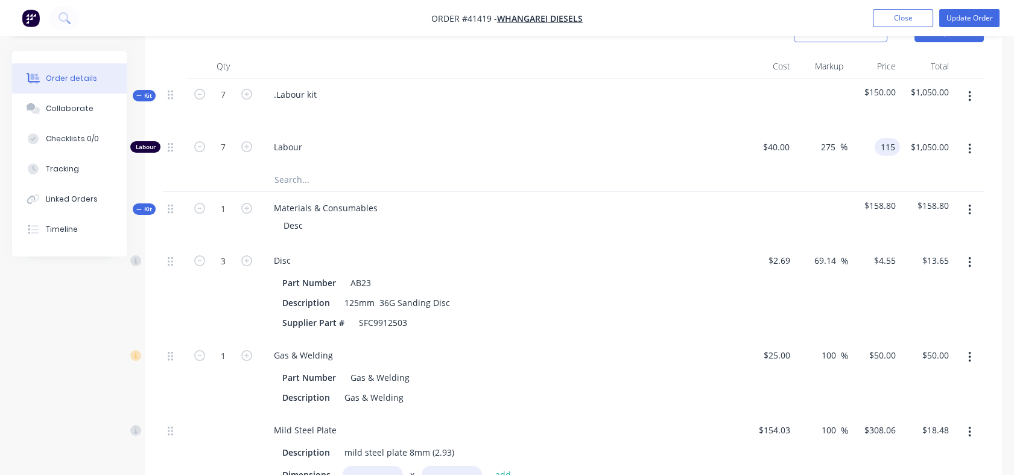
type input "$805.00"
click at [772, 168] on div "40 $40.00" at bounding box center [768, 149] width 53 height 37
click at [749, 244] on div at bounding box center [768, 218] width 53 height 52
type input "$37.00"
type input "$106.375"
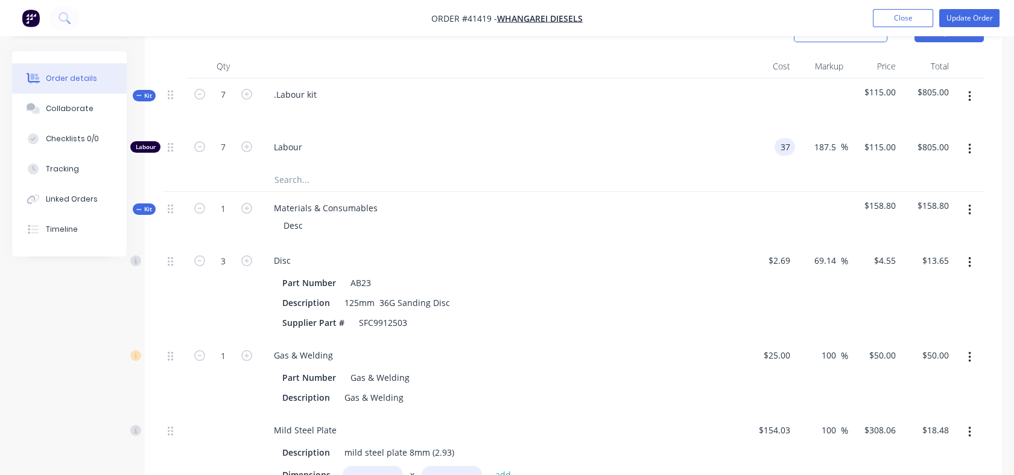
type input "$744.63"
click at [869, 156] on input "106.375" at bounding box center [879, 146] width 42 height 17
type input "115"
click at [835, 192] on div at bounding box center [573, 179] width 821 height 25
type input "210.81"
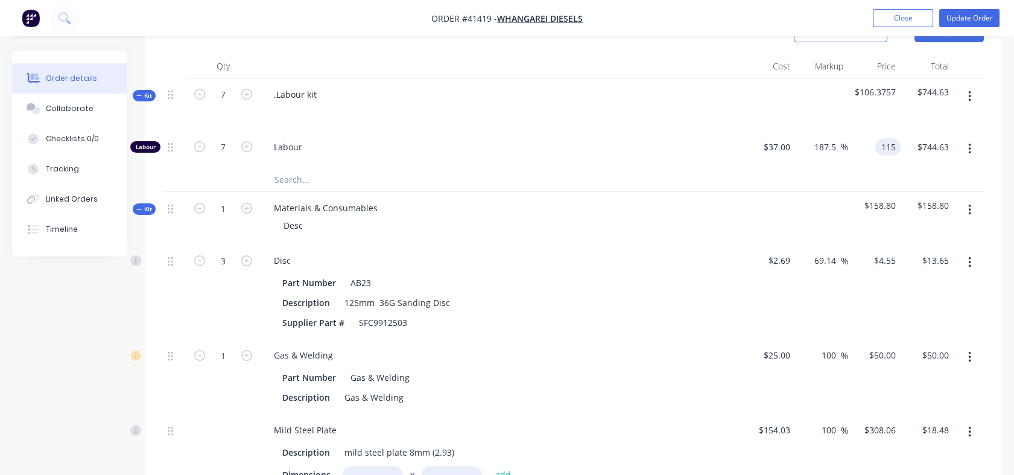
type input "$115.00"
type input "$805.00"
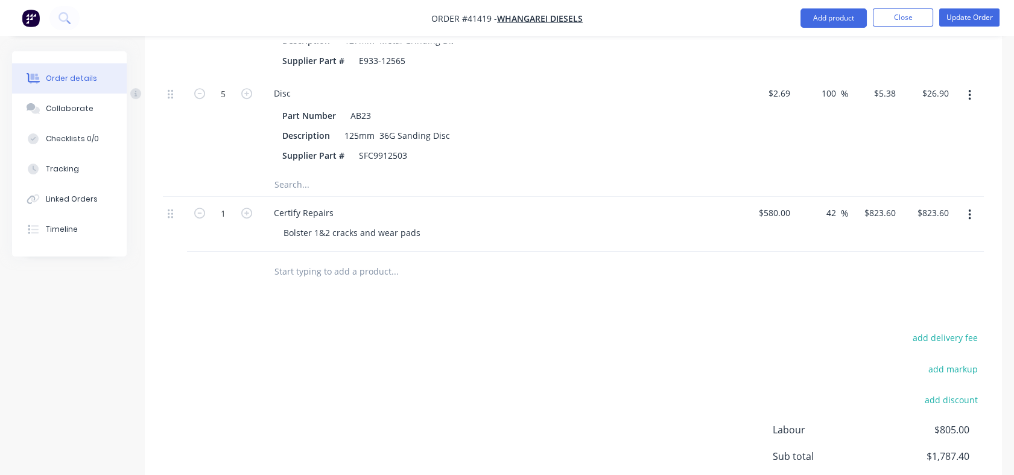
scroll to position [1390, 0]
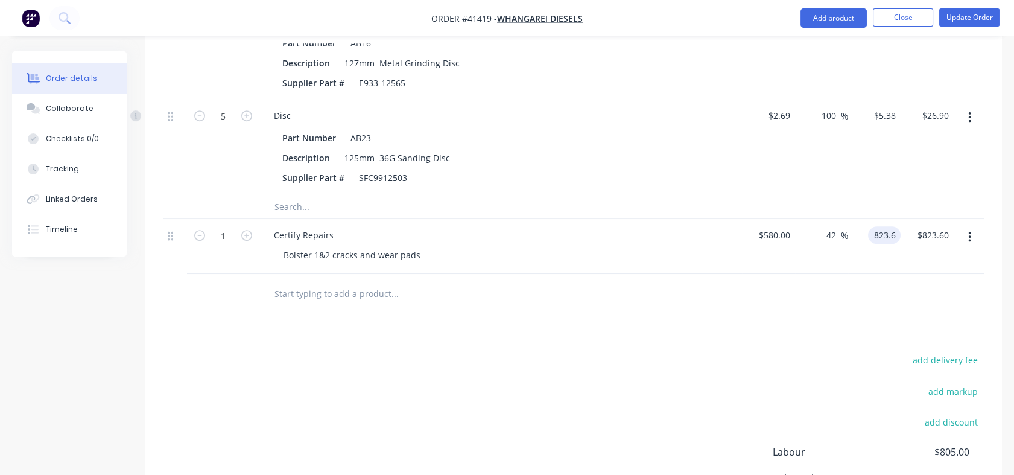
click at [867, 274] on div "823.6 823.6" at bounding box center [874, 246] width 53 height 55
type input "850"
type input "46.55"
type input "$850.00"
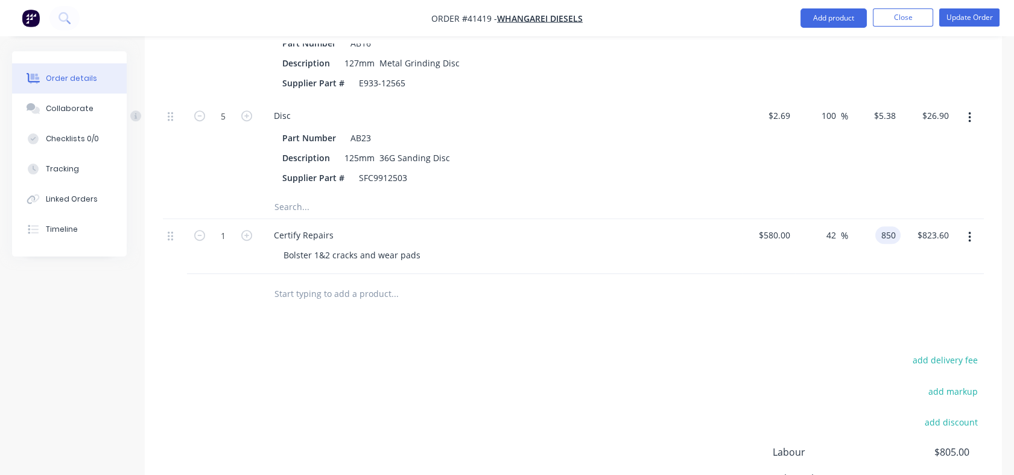
type input "$850.00"
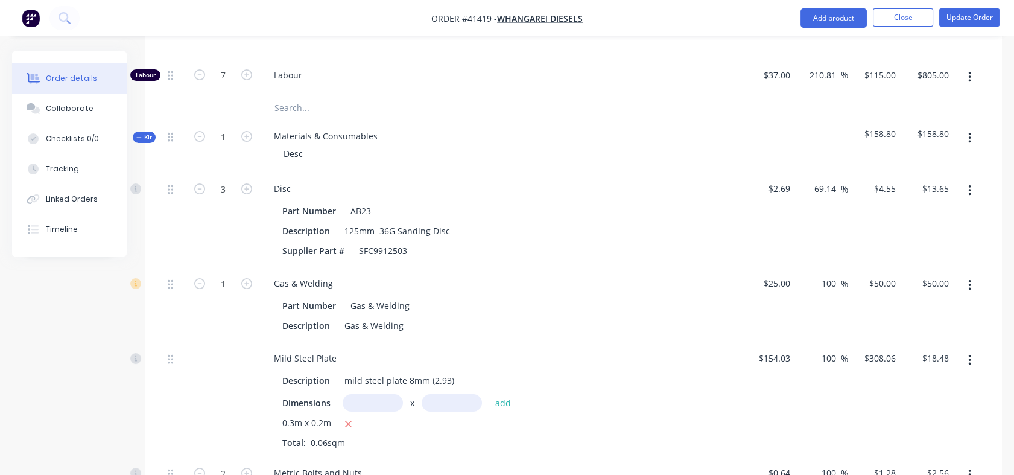
scroll to position [512, 0]
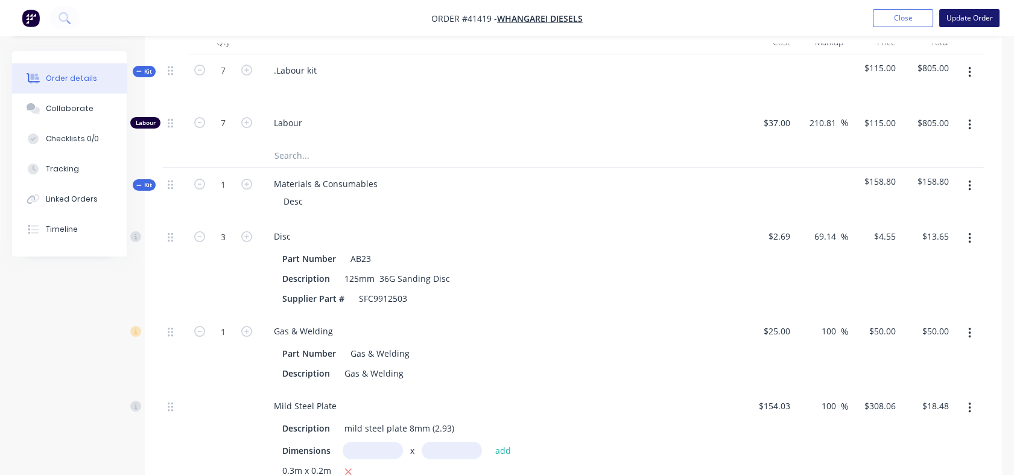
click at [968, 22] on button "Update Order" at bounding box center [969, 18] width 60 height 18
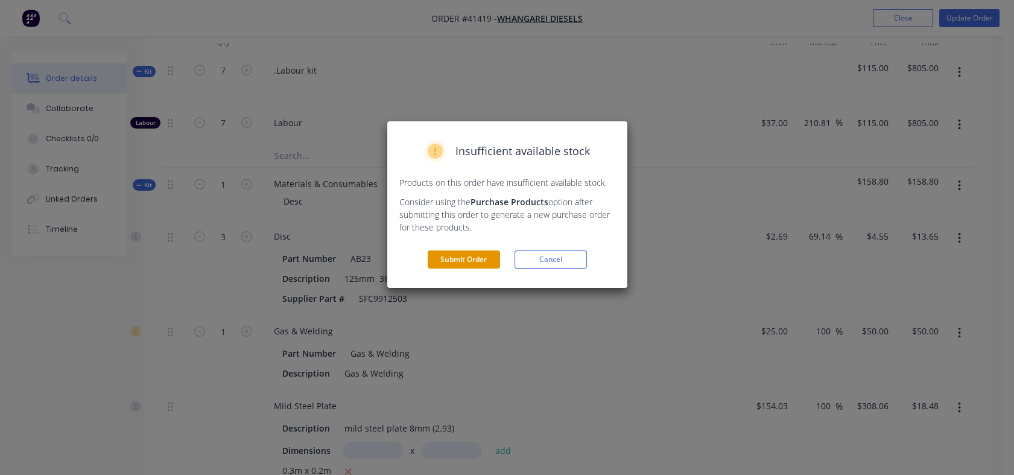
click at [463, 259] on button "Submit Order" at bounding box center [464, 259] width 72 height 18
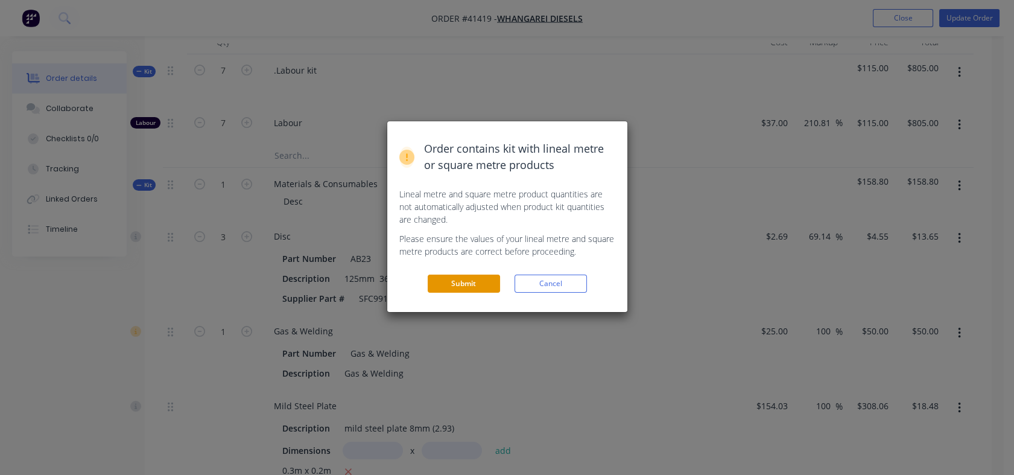
click at [459, 290] on button "Submit" at bounding box center [464, 283] width 72 height 18
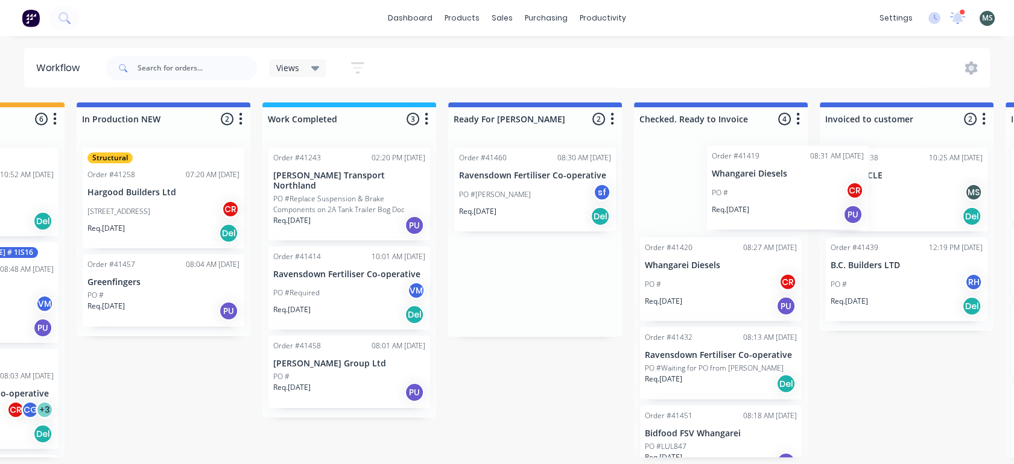
scroll to position [0, 511]
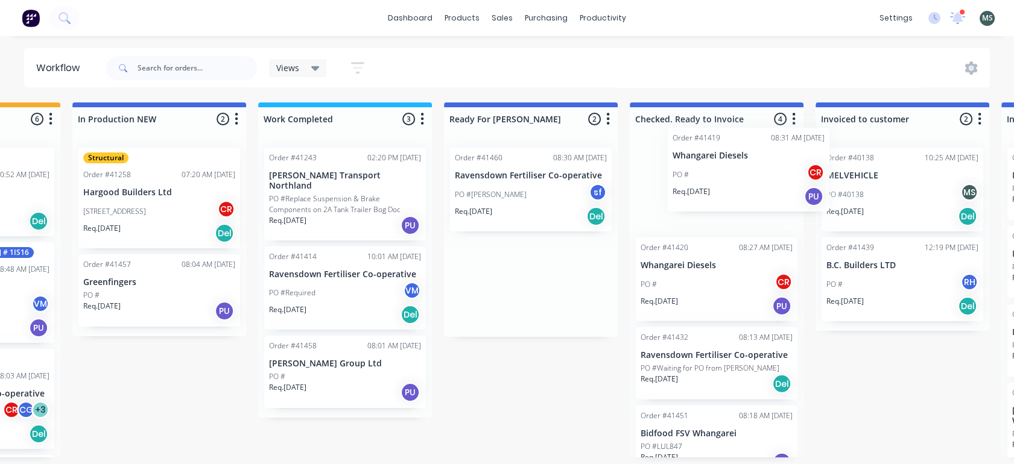
drag, startPoint x: 733, startPoint y: 190, endPoint x: 734, endPoint y: 168, distance: 22.3
click at [734, 168] on div "Submitted 6 Status colour #273444 hex #273444 Save Cancel Summaries Total order…" at bounding box center [486, 280] width 2012 height 355
click at [508, 215] on div "Req. [DATE] Del" at bounding box center [531, 216] width 152 height 21
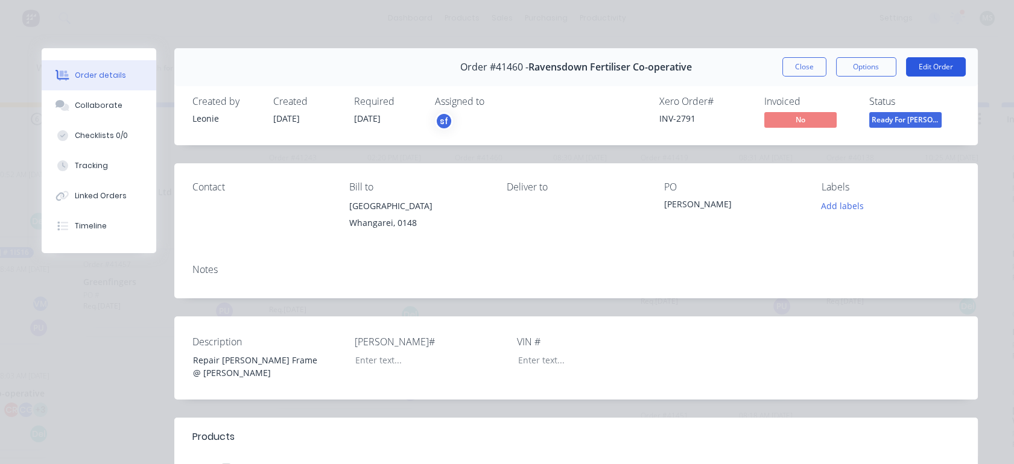
click at [930, 67] on button "Edit Order" at bounding box center [936, 66] width 60 height 19
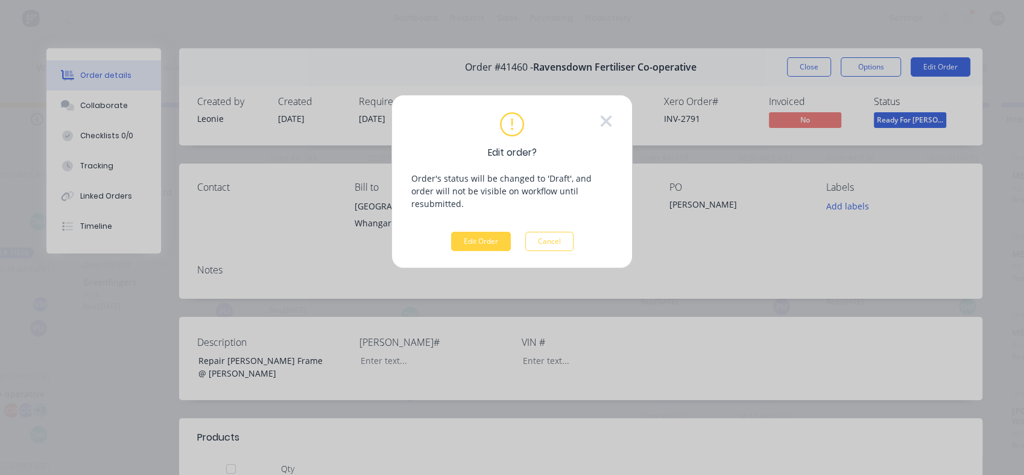
click at [446, 232] on div "Edit order? Order's status will be changed to 'Draft', and order will not be vi…" at bounding box center [511, 181] width 201 height 139
click at [489, 232] on button "Edit Order" at bounding box center [481, 241] width 60 height 19
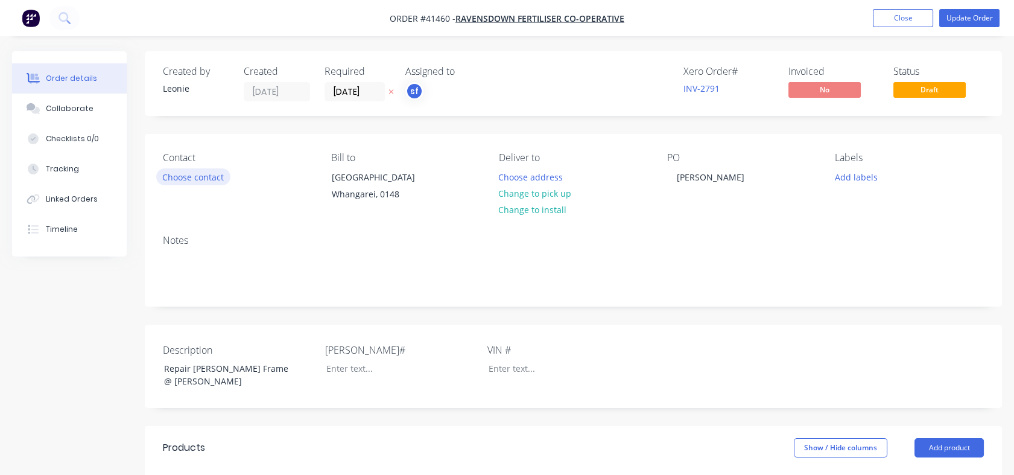
click at [198, 173] on button "Choose contact" at bounding box center [193, 176] width 74 height 16
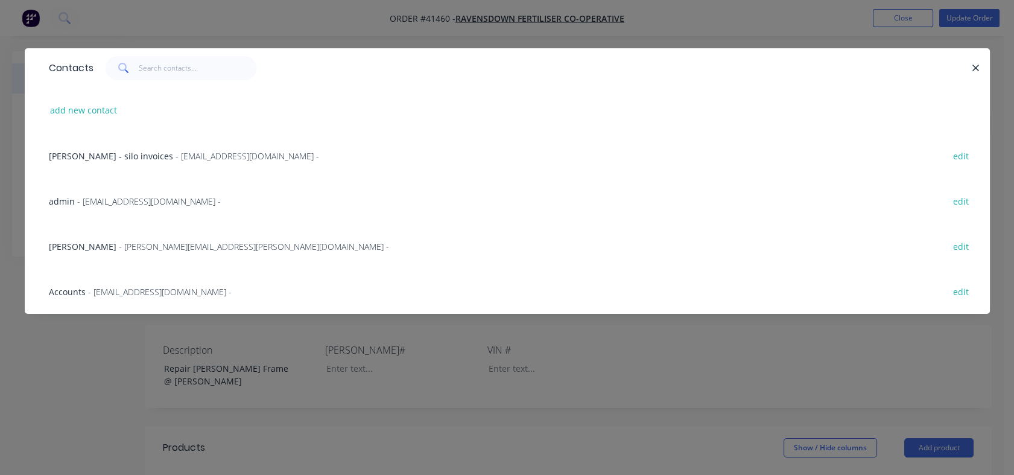
click at [150, 238] on div "[PERSON_NAME] - [PERSON_NAME][EMAIL_ADDRESS][PERSON_NAME][DOMAIN_NAME] - edit" at bounding box center [507, 245] width 929 height 45
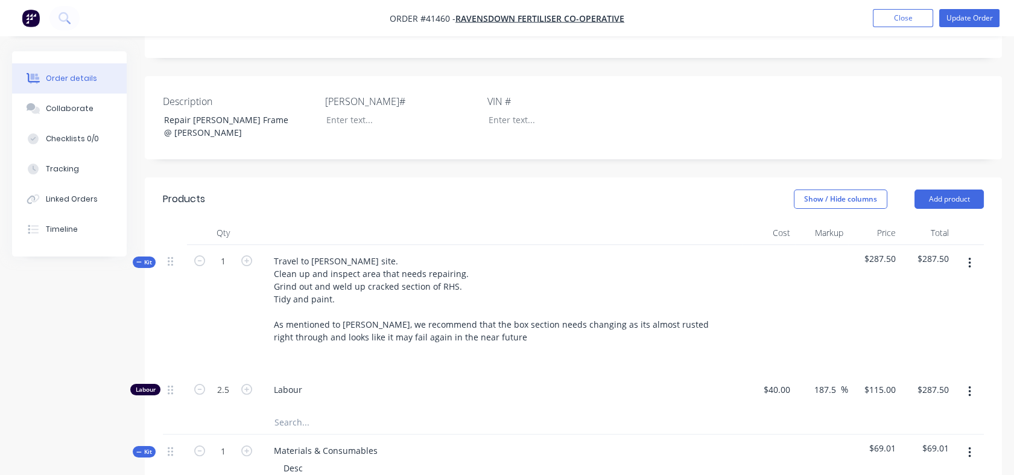
scroll to position [318, 0]
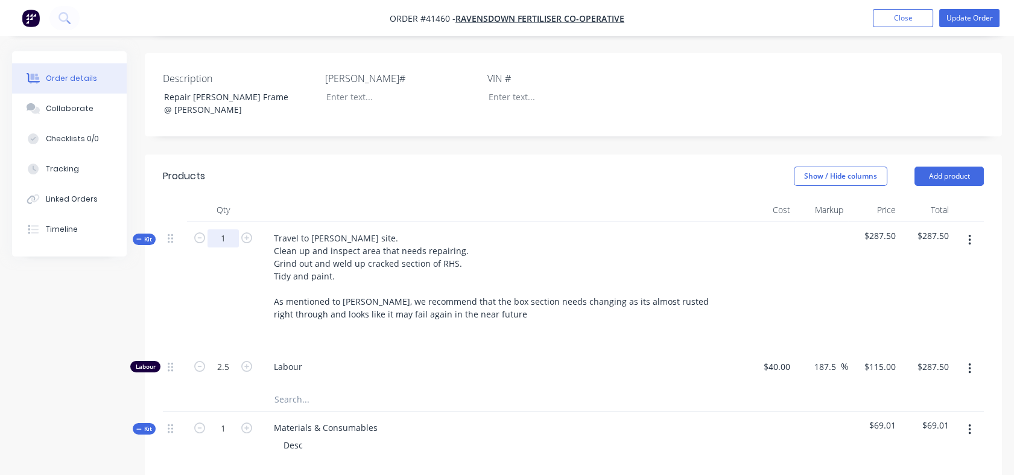
click at [229, 229] on input "1" at bounding box center [222, 238] width 31 height 18
type input "2.5"
type input "6.25"
type input "$718.75"
click at [346, 350] on div "Labour" at bounding box center [500, 368] width 483 height 37
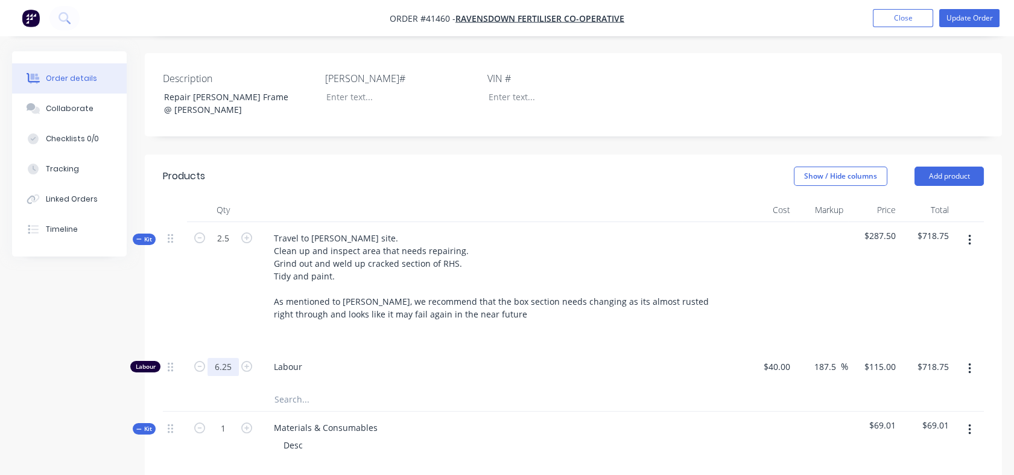
click at [229, 358] on input "6.25" at bounding box center [222, 367] width 31 height 18
type input "2.5"
click at [336, 387] on input "text" at bounding box center [394, 399] width 241 height 24
type input "$287.50"
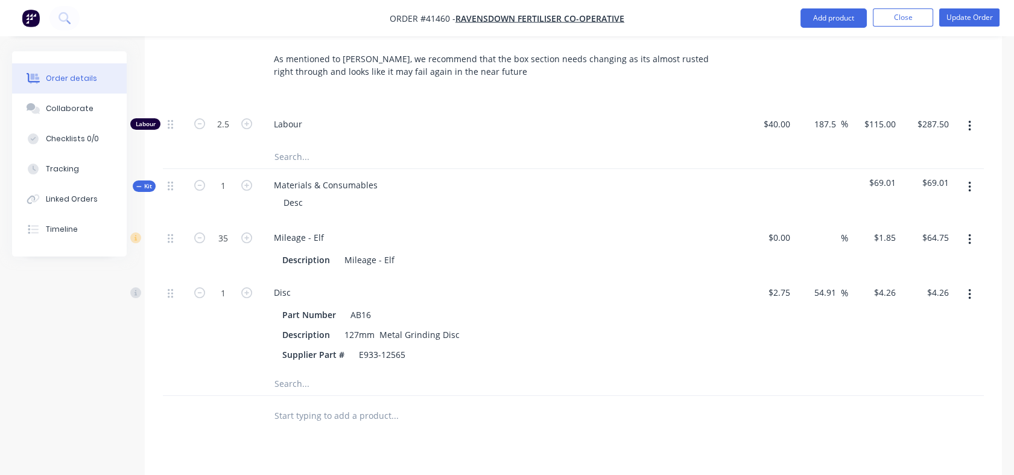
scroll to position [577, 0]
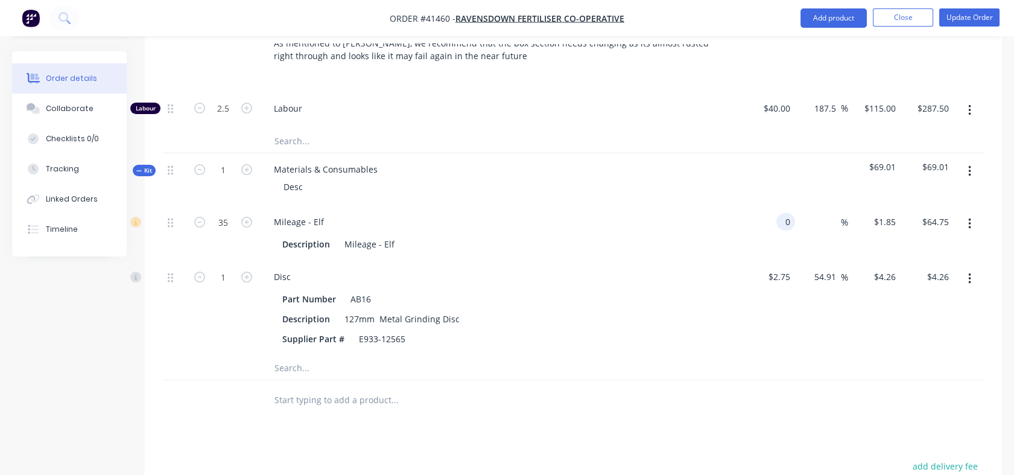
click at [784, 213] on input "0" at bounding box center [788, 221] width 14 height 17
type input "$0.80"
type input "$28.00"
click at [732, 355] on div at bounding box center [573, 367] width 821 height 25
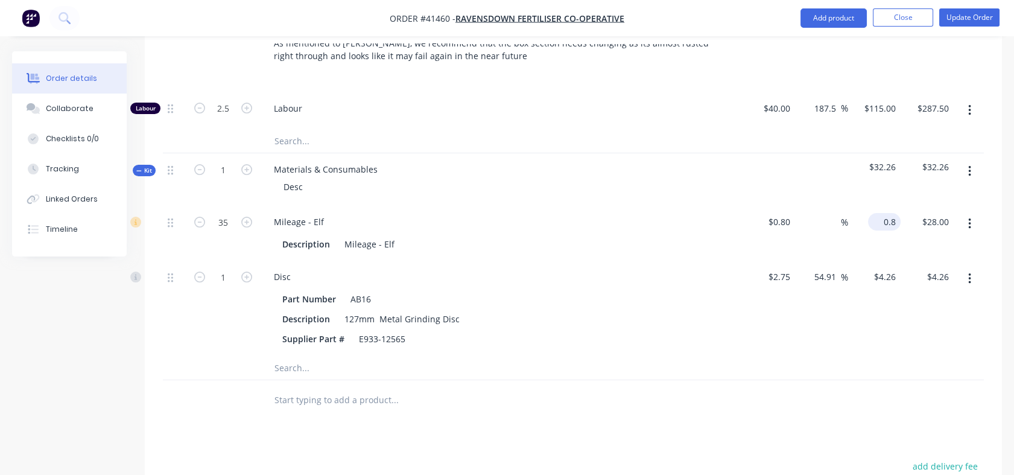
click at [878, 213] on div "0.8 $0.80" at bounding box center [884, 221] width 33 height 17
type input "1.85"
type input "131.25"
type input "$1.85"
type input "$64.75"
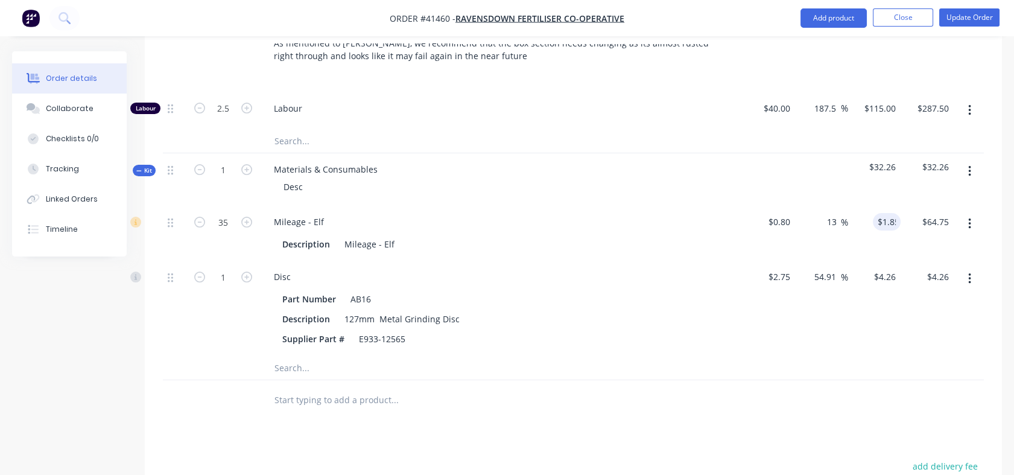
click at [835, 355] on div at bounding box center [573, 367] width 821 height 25
click at [811, 268] on div "54.91 54.91 %" at bounding box center [828, 276] width 40 height 17
click at [820, 268] on input "54.91" at bounding box center [827, 276] width 28 height 17
drag, startPoint x: 813, startPoint y: 226, endPoint x: 844, endPoint y: 227, distance: 31.4
click at [844, 268] on div "54.91 54.91 %" at bounding box center [828, 276] width 40 height 17
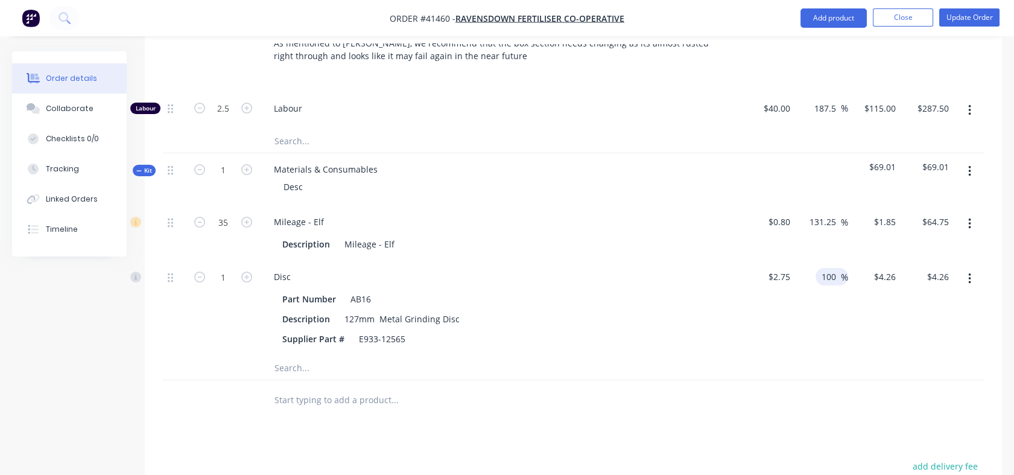
type input "100"
type input "$5.50"
click at [822, 280] on div "100 100 %" at bounding box center [821, 308] width 53 height 95
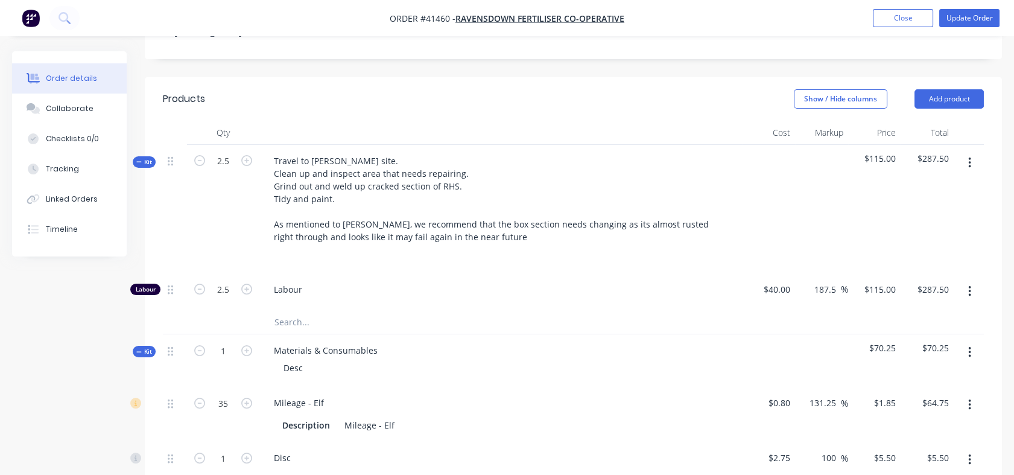
scroll to position [382, 0]
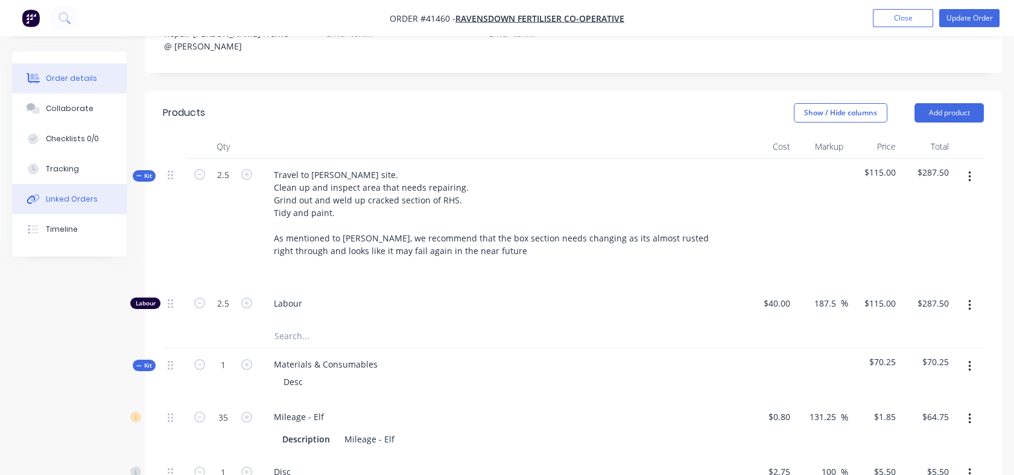
click at [83, 203] on div "Linked Orders" at bounding box center [72, 199] width 52 height 11
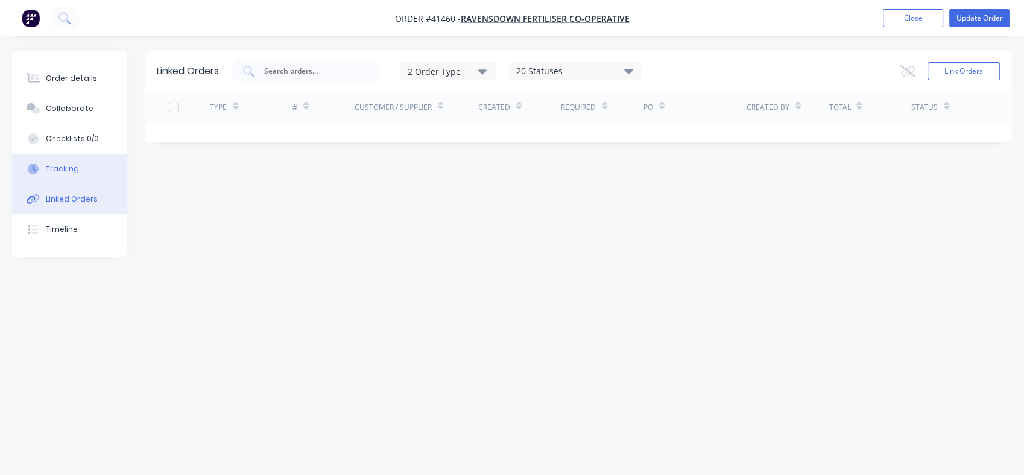
click at [59, 159] on button "Tracking" at bounding box center [69, 169] width 115 height 30
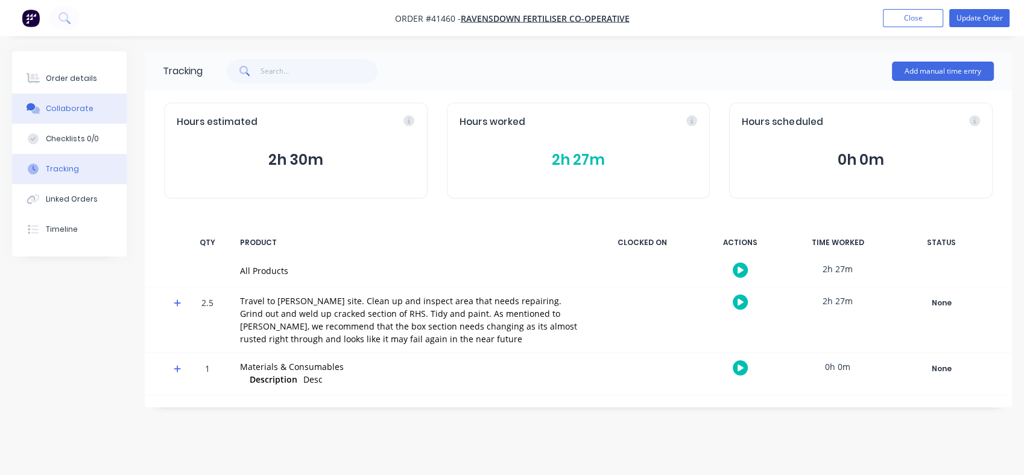
click at [66, 111] on div "Collaborate" at bounding box center [70, 108] width 48 height 11
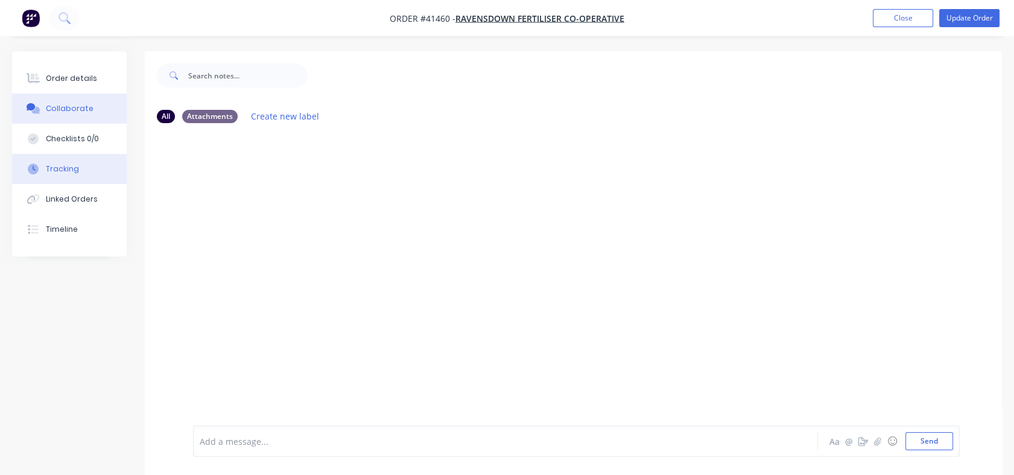
click at [59, 173] on div "Tracking" at bounding box center [62, 168] width 33 height 11
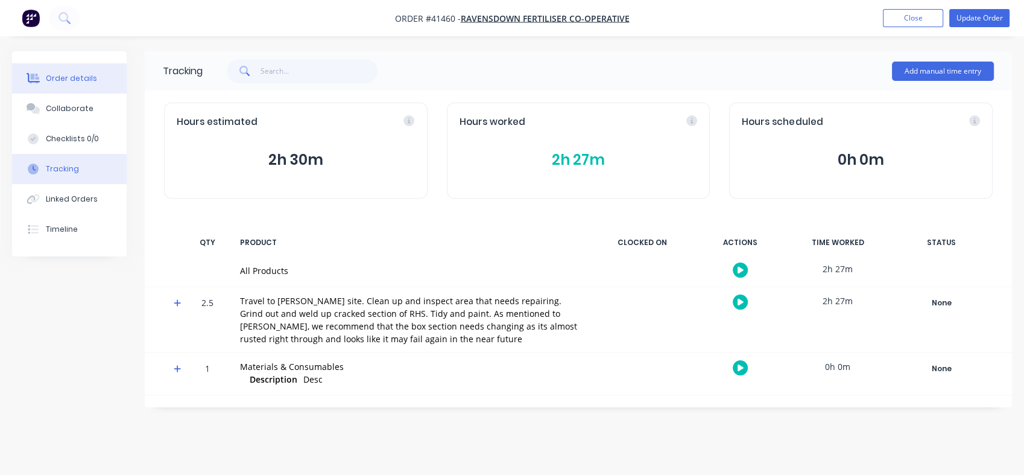
click at [77, 79] on div "Order details" at bounding box center [71, 78] width 51 height 11
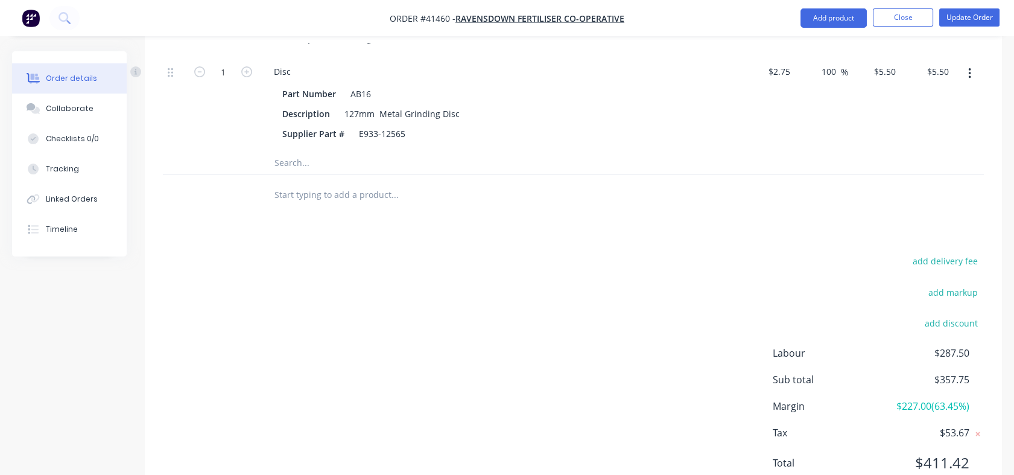
scroll to position [613, 0]
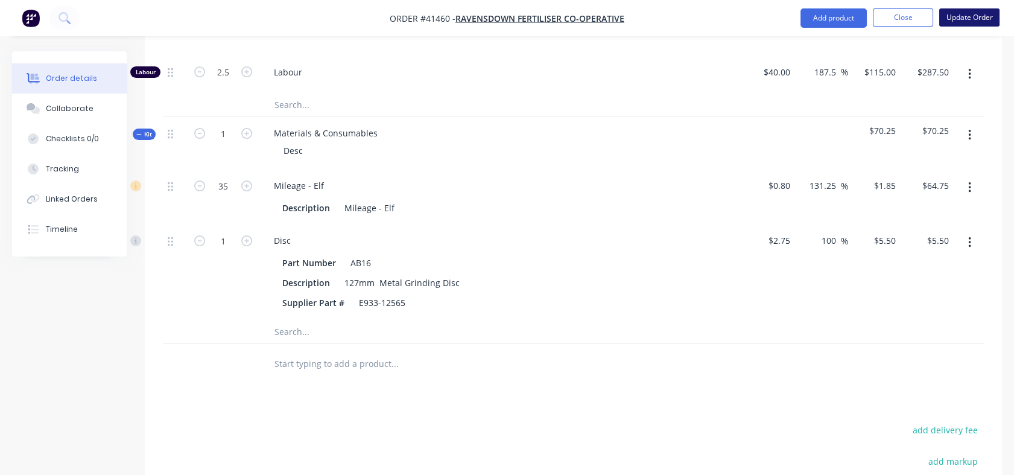
click at [963, 18] on button "Update Order" at bounding box center [969, 17] width 60 height 18
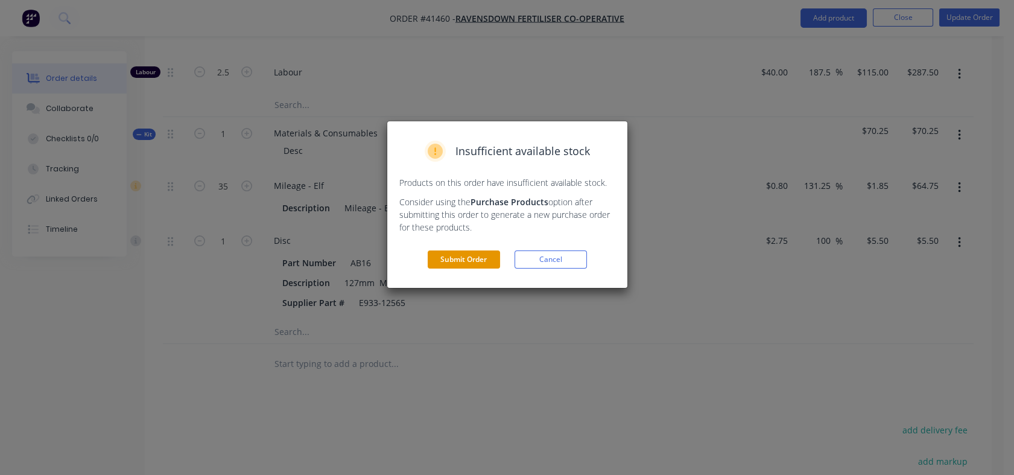
click at [468, 256] on button "Submit Order" at bounding box center [464, 259] width 72 height 18
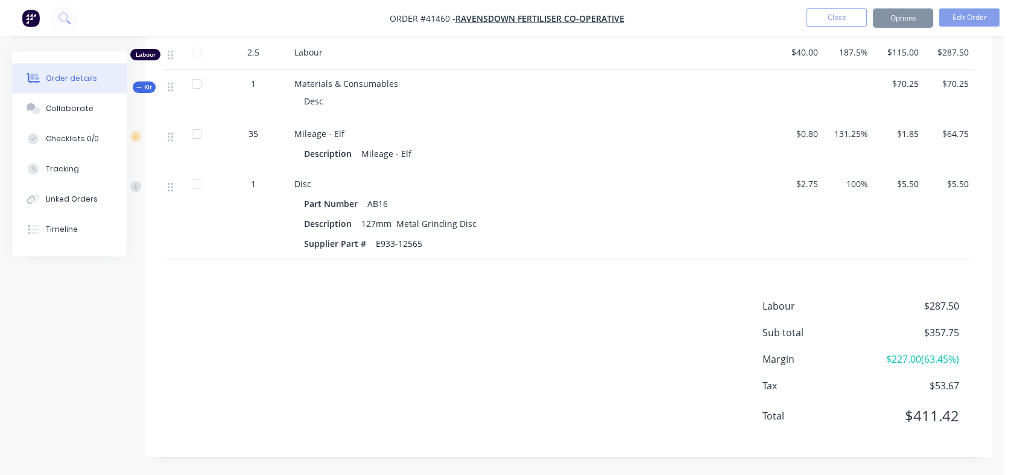
scroll to position [555, 0]
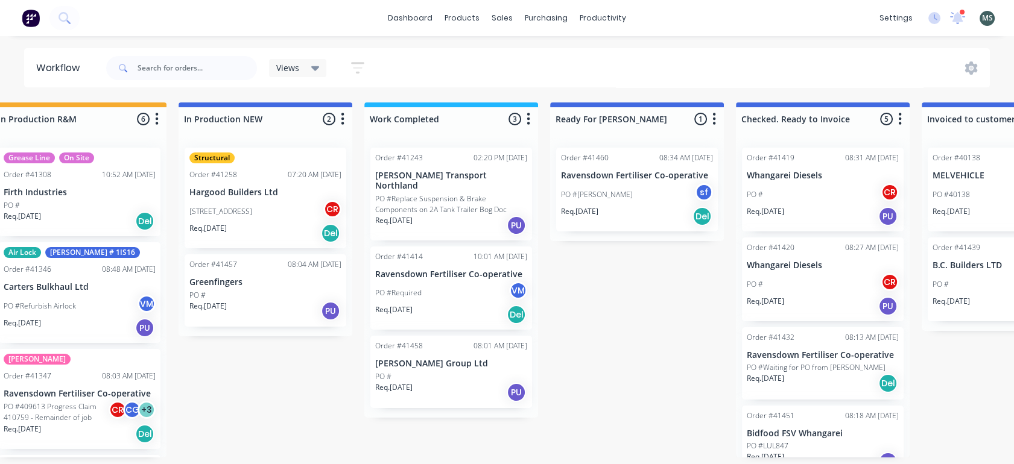
scroll to position [0, 428]
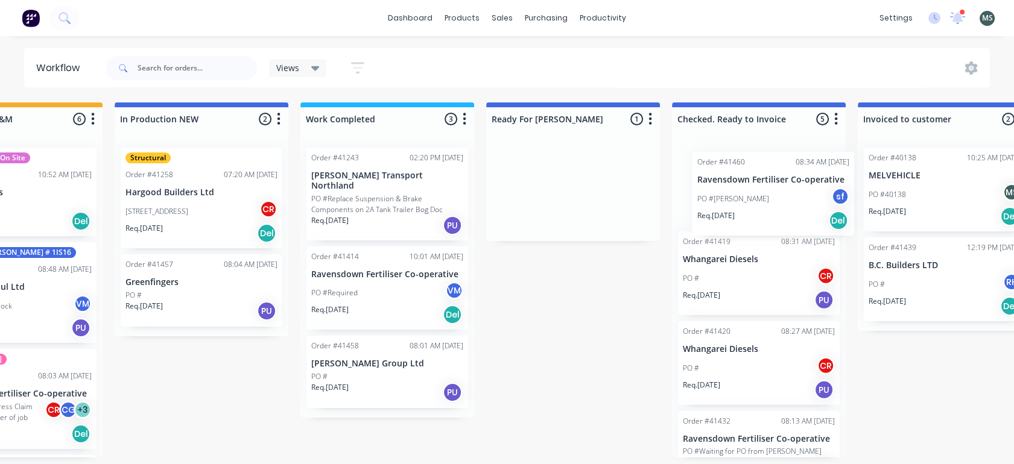
drag, startPoint x: 604, startPoint y: 194, endPoint x: 777, endPoint y: 198, distance: 172.6
click at [777, 198] on div "Submitted 6 Status colour #273444 hex #273444 Save Cancel Summaries Total order…" at bounding box center [528, 280] width 2012 height 355
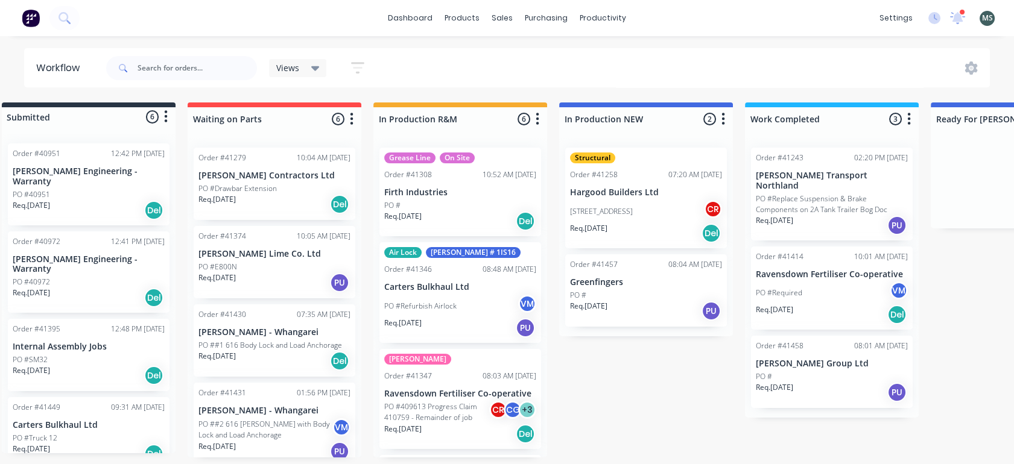
scroll to position [0, 0]
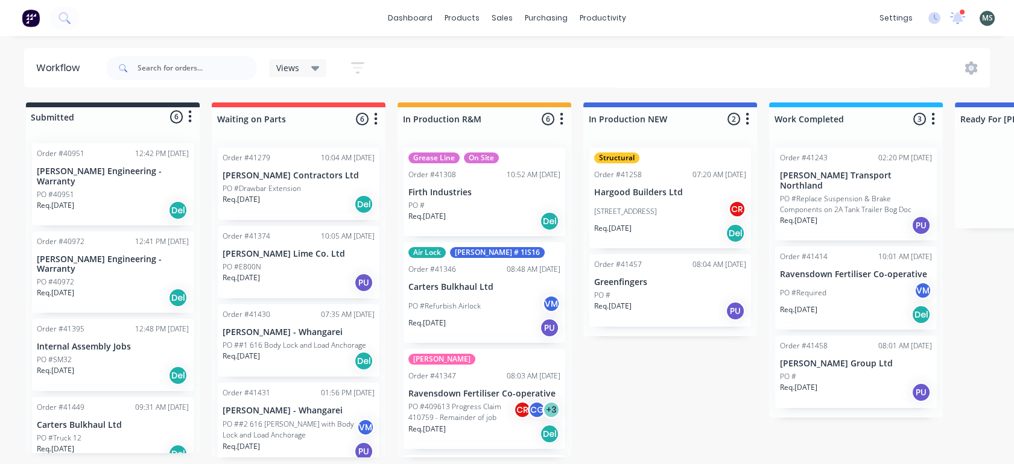
click at [659, 312] on div "Req. [DATE] PU" at bounding box center [670, 311] width 152 height 21
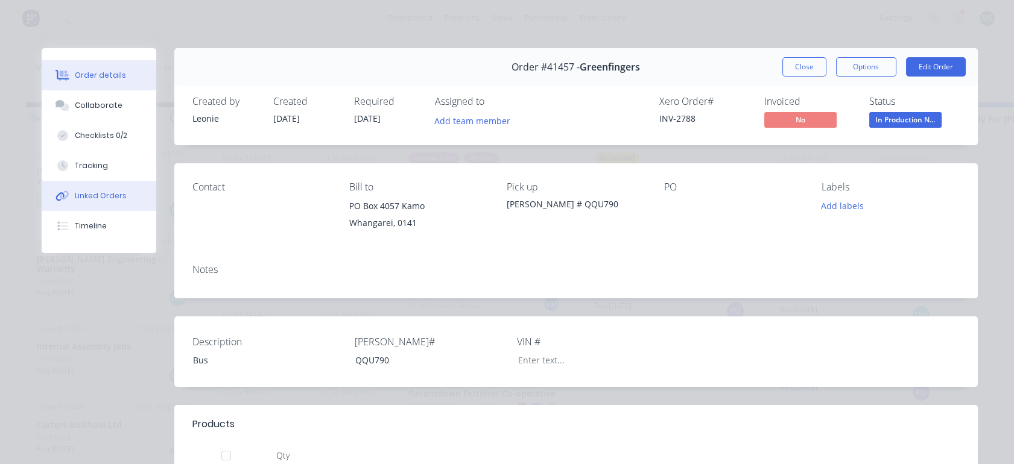
click at [85, 193] on div "Linked Orders" at bounding box center [101, 196] width 52 height 11
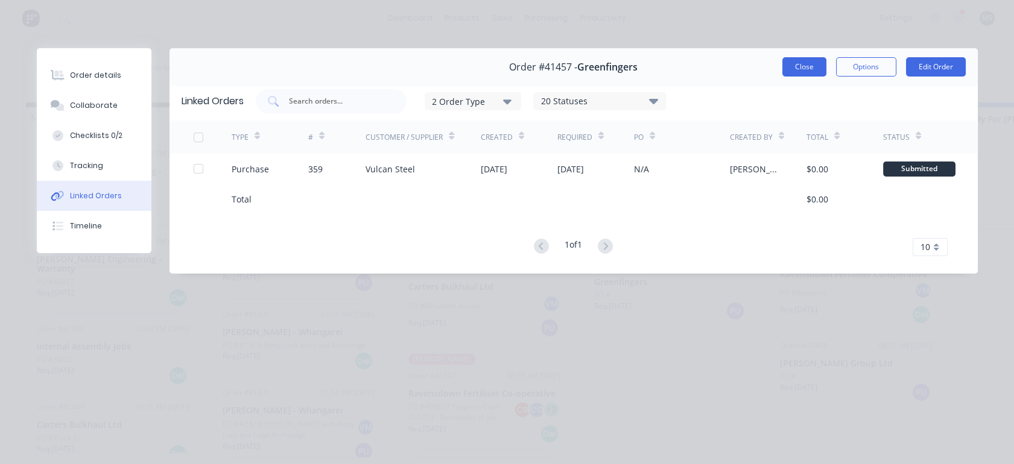
click at [791, 65] on button "Close" at bounding box center [804, 66] width 44 height 19
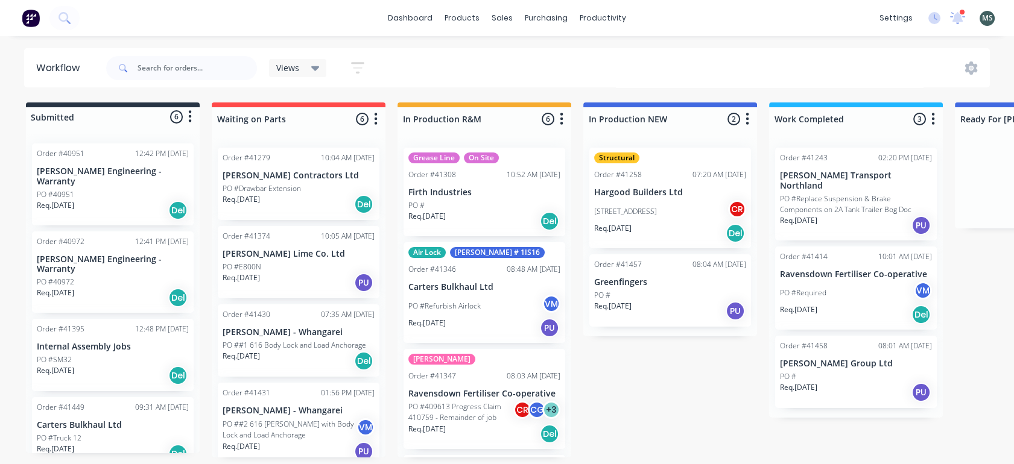
click at [618, 282] on p "Greenfingers" at bounding box center [670, 282] width 152 height 10
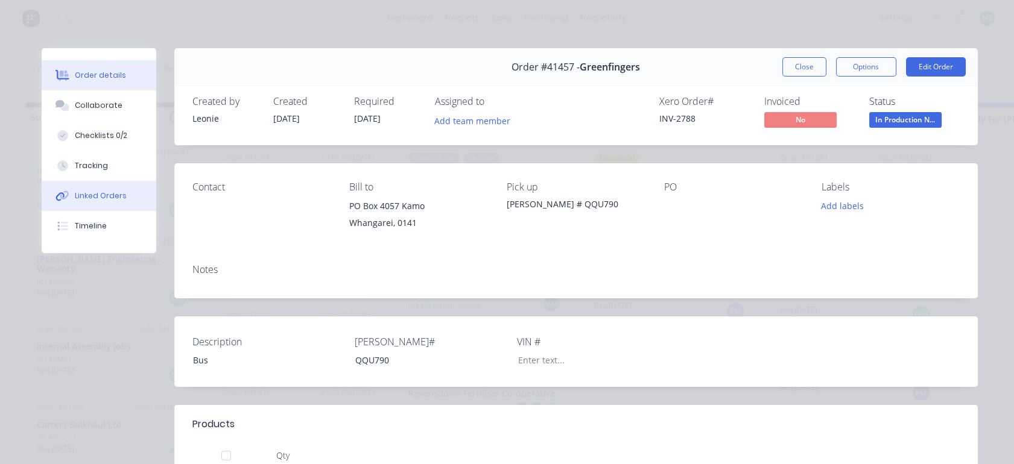
click at [92, 195] on div "Linked Orders" at bounding box center [101, 196] width 52 height 11
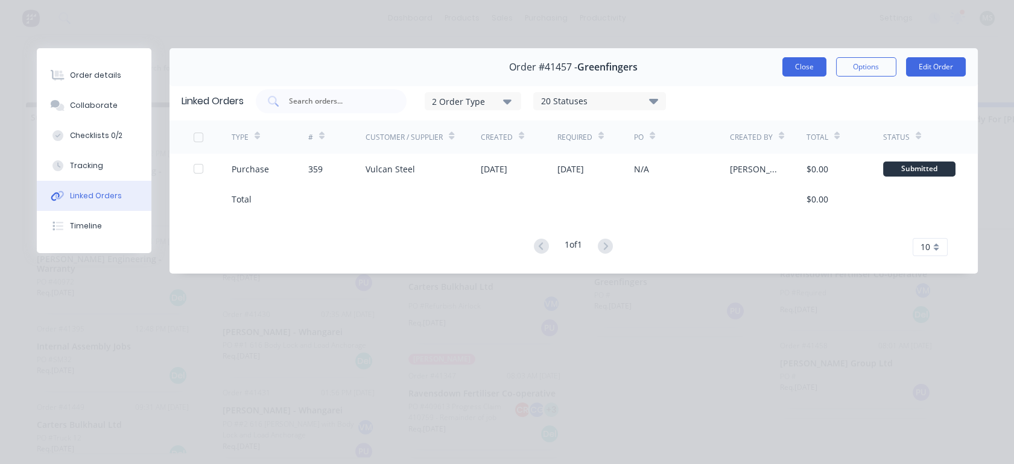
click at [800, 72] on button "Close" at bounding box center [804, 66] width 44 height 19
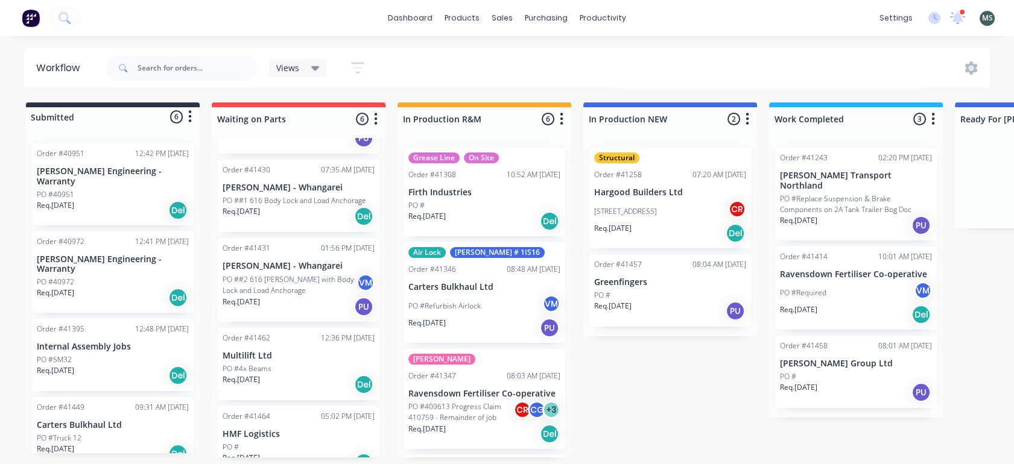
scroll to position [3, 0]
drag, startPoint x: 286, startPoint y: 362, endPoint x: 651, endPoint y: 370, distance: 365.0
click at [651, 370] on div "Submitted 6 Status colour #273444 hex #273444 Save Cancel Summaries Total order…" at bounding box center [997, 280] width 2012 height 355
drag, startPoint x: 273, startPoint y: 379, endPoint x: 648, endPoint y: 382, distance: 375.2
click at [648, 382] on div "Submitted 6 Status colour #273444 hex #273444 Save Cancel Summaries Total order…" at bounding box center [997, 280] width 2012 height 355
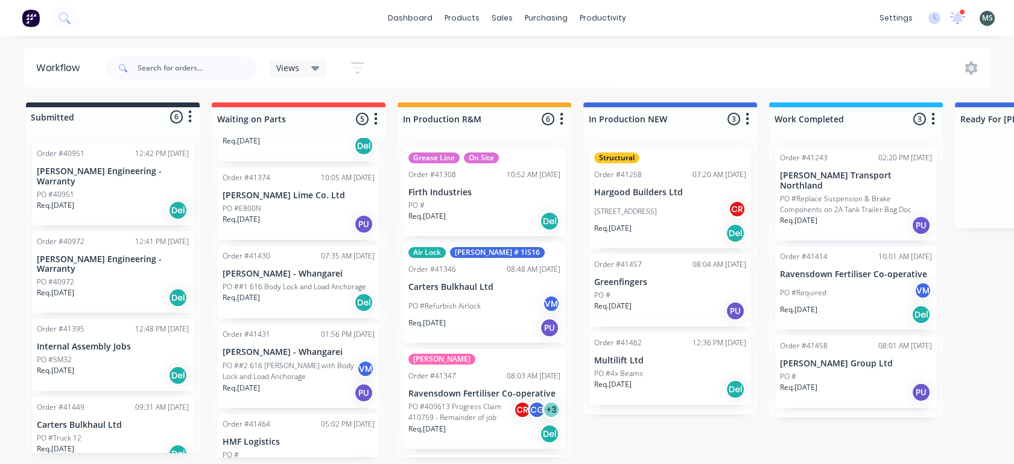
scroll to position [54, 0]
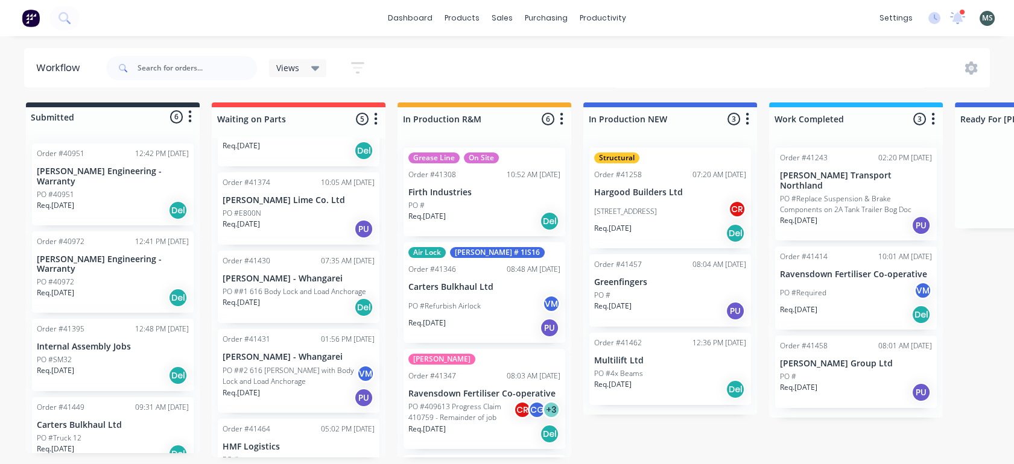
click at [257, 297] on p "Req. [DATE]" at bounding box center [241, 302] width 37 height 11
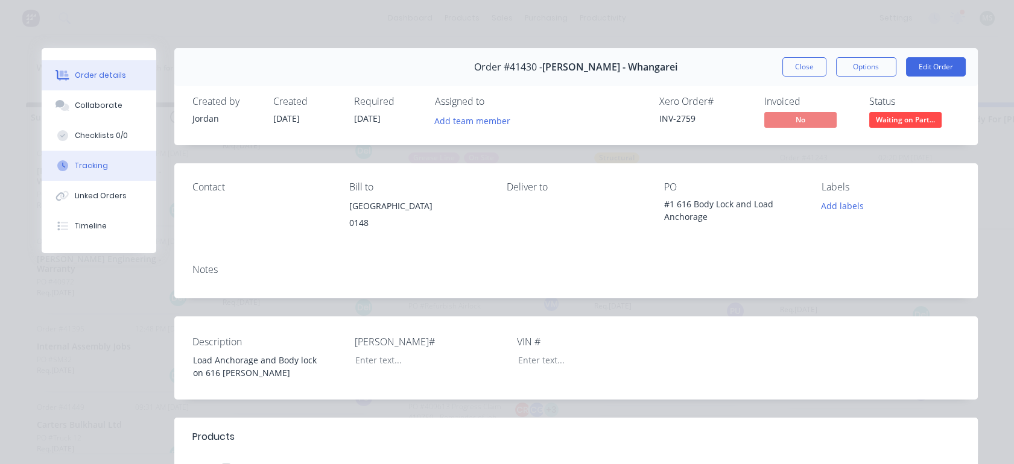
click at [90, 168] on div "Tracking" at bounding box center [91, 165] width 33 height 11
